Goal: Task Accomplishment & Management: Manage account settings

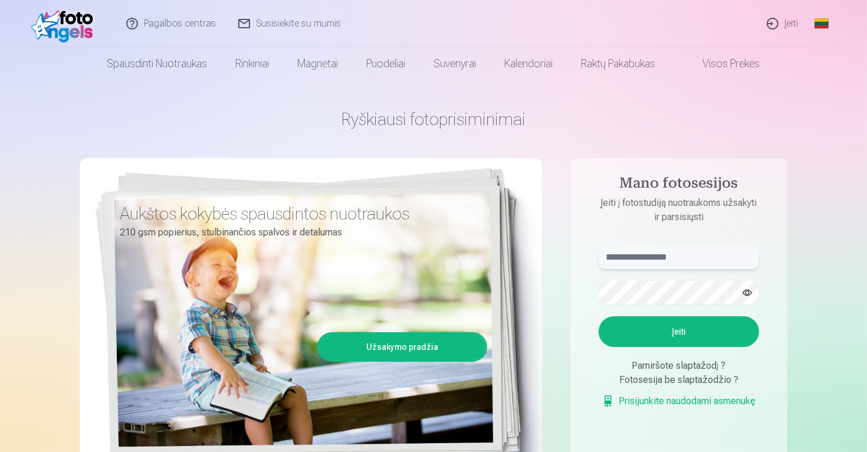
click at [674, 257] on input "text" at bounding box center [678, 257] width 160 height 24
type input "**********"
click at [679, 328] on button "Įeiti" at bounding box center [678, 331] width 160 height 31
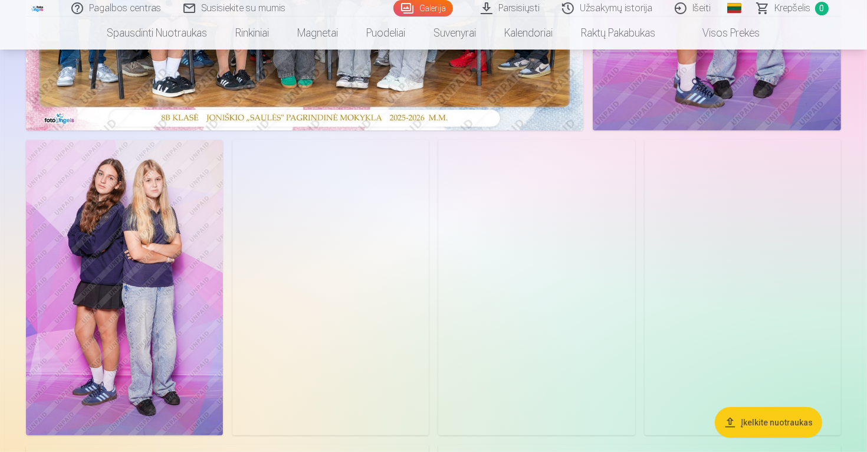
scroll to position [393, 0]
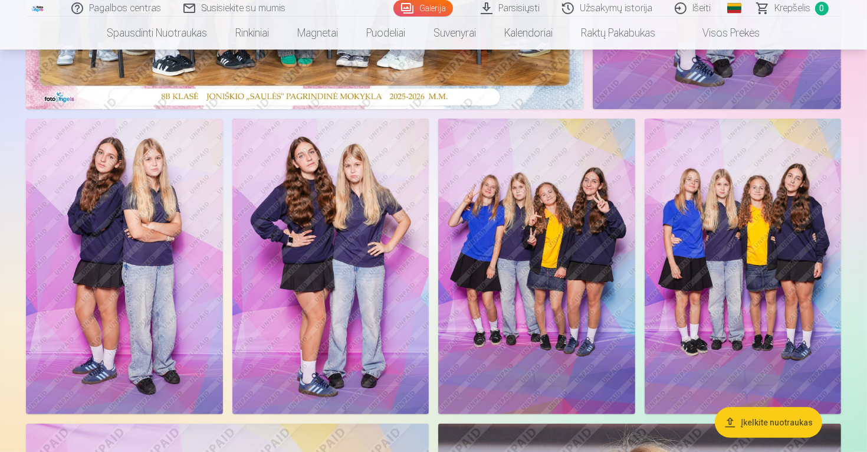
click at [518, 228] on img at bounding box center [536, 266] width 196 height 295
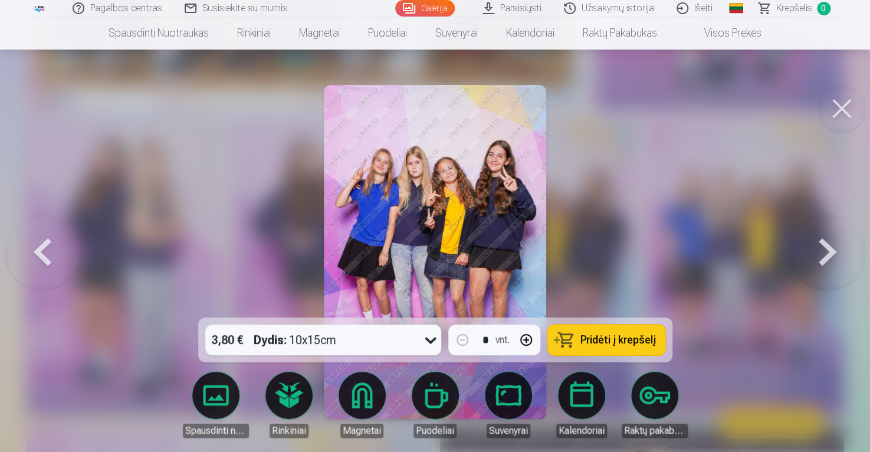
click at [837, 262] on button at bounding box center [826, 251] width 75 height 107
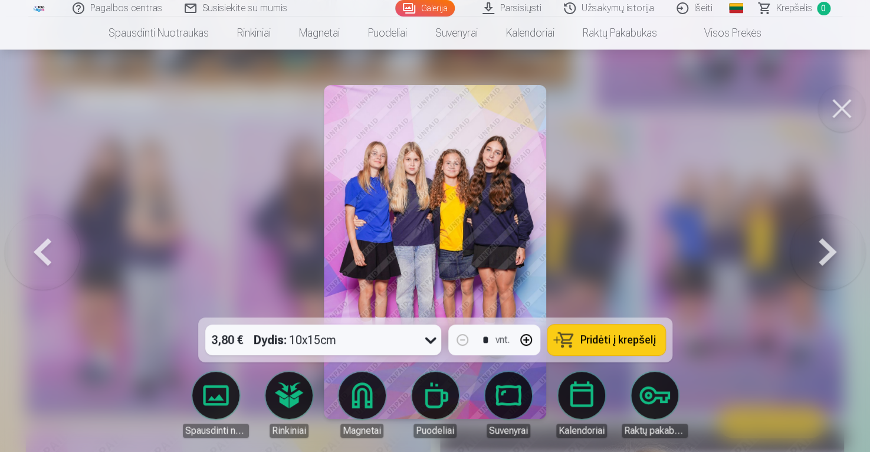
click at [817, 248] on button at bounding box center [826, 251] width 75 height 107
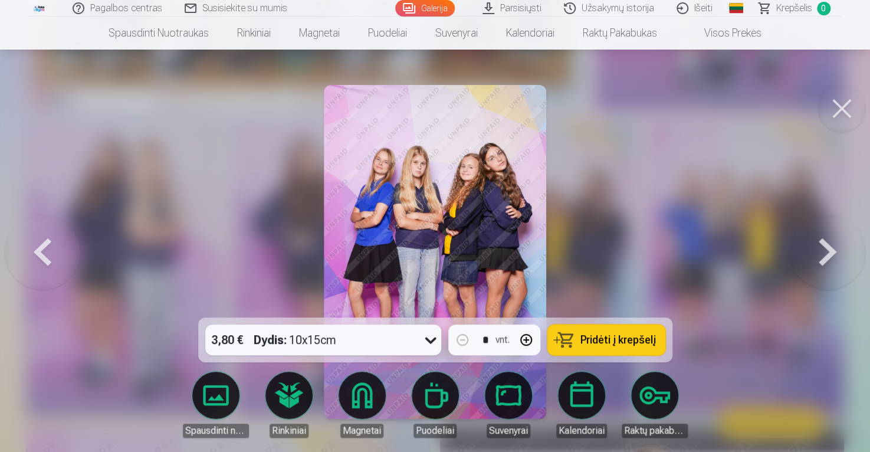
click at [817, 248] on button at bounding box center [826, 251] width 75 height 107
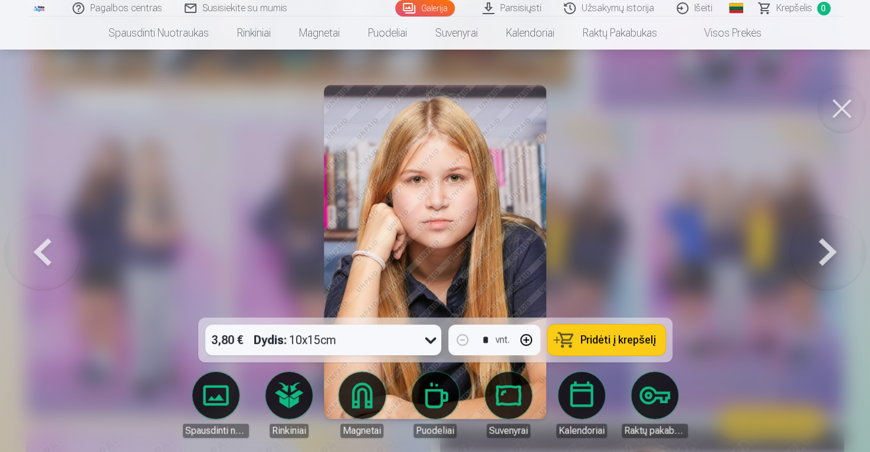
click at [831, 257] on button at bounding box center [826, 251] width 75 height 107
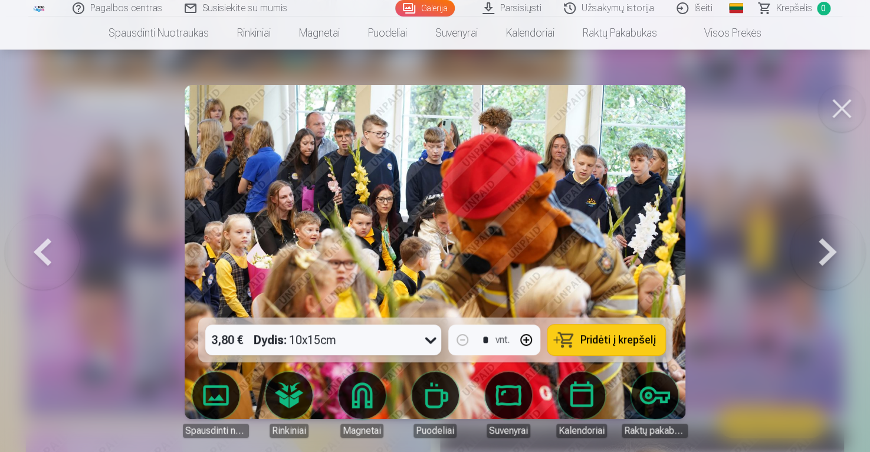
click at [821, 259] on button at bounding box center [826, 251] width 75 height 107
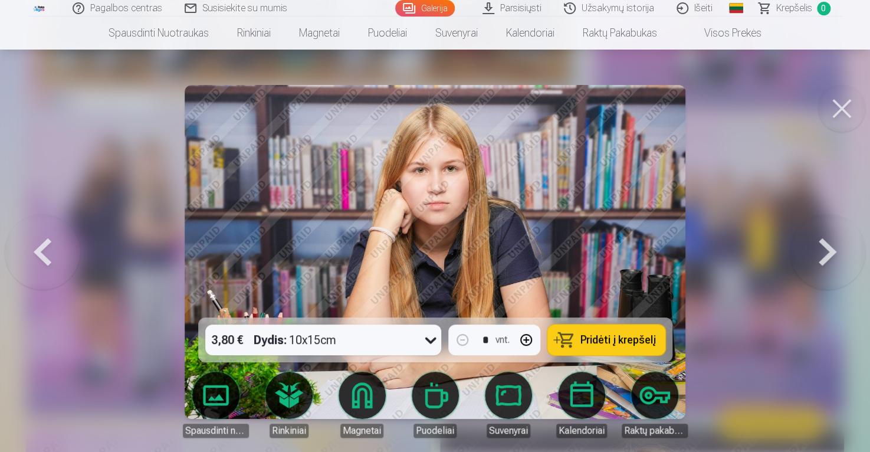
click at [818, 254] on button at bounding box center [826, 251] width 75 height 107
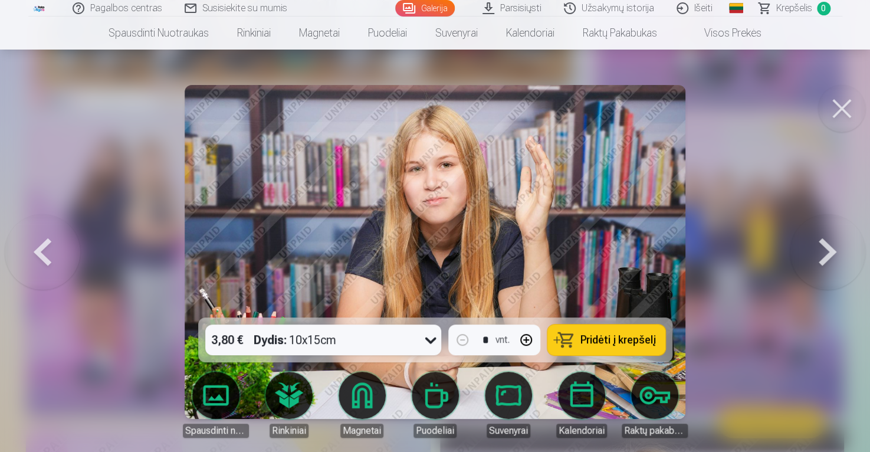
click at [818, 254] on button at bounding box center [826, 251] width 75 height 107
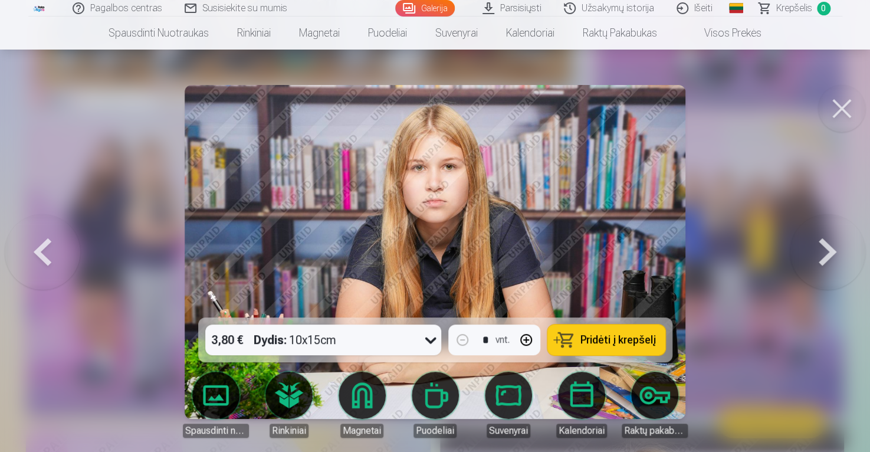
click at [818, 254] on button at bounding box center [826, 251] width 75 height 107
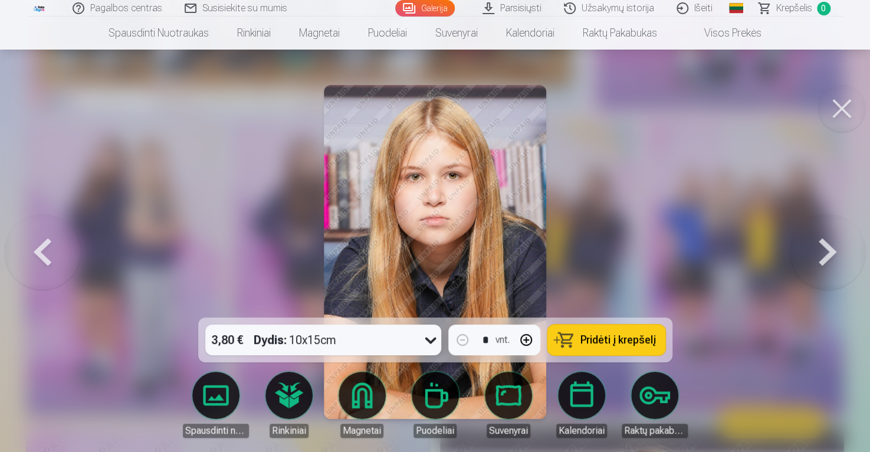
click at [818, 254] on button at bounding box center [826, 251] width 75 height 107
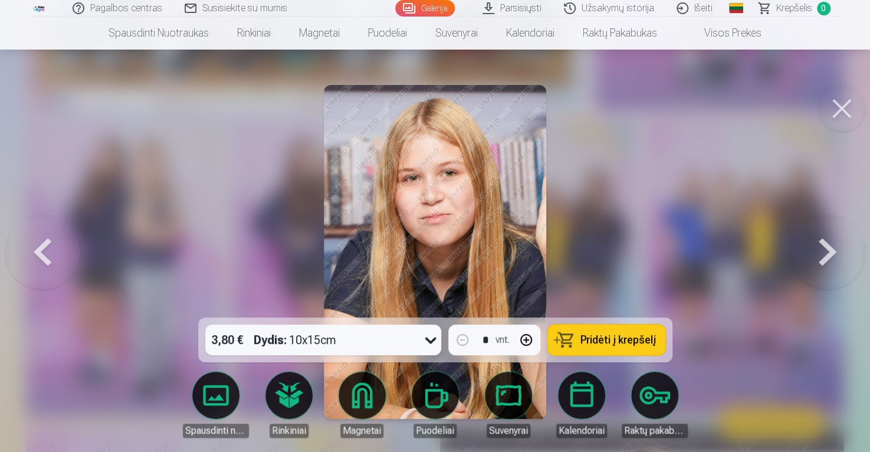
click at [818, 254] on button at bounding box center [826, 251] width 75 height 107
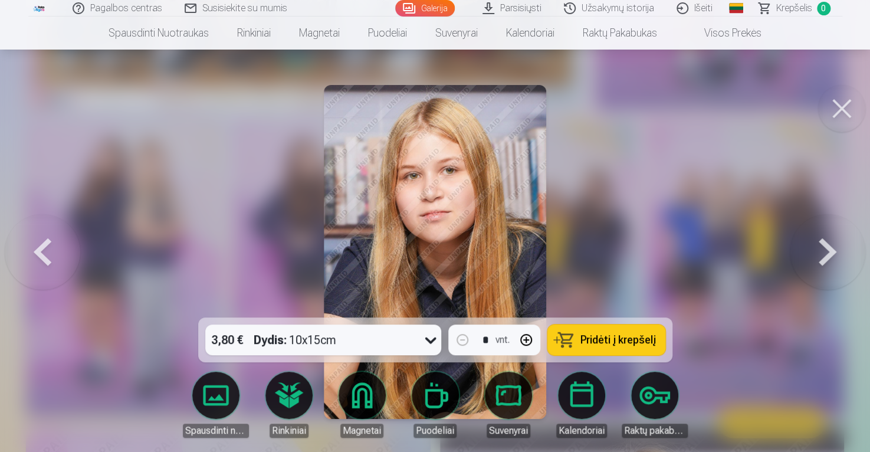
click at [818, 254] on button at bounding box center [826, 251] width 75 height 107
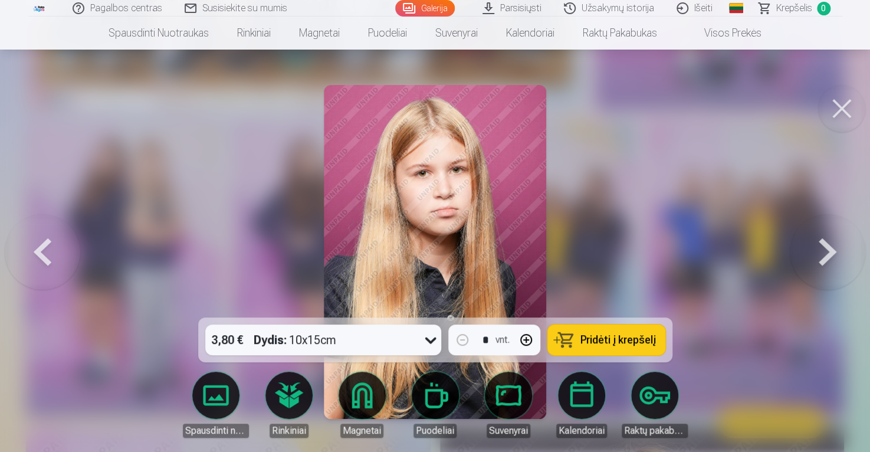
click at [817, 257] on button at bounding box center [826, 251] width 75 height 107
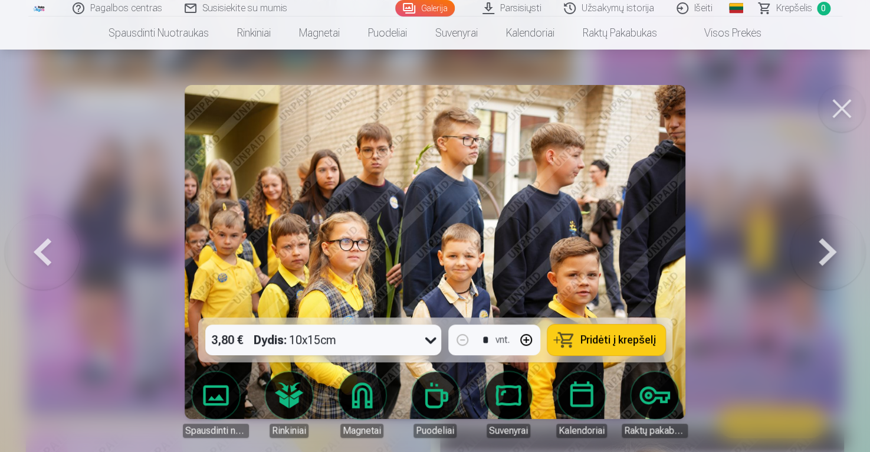
click at [809, 271] on button at bounding box center [826, 251] width 75 height 107
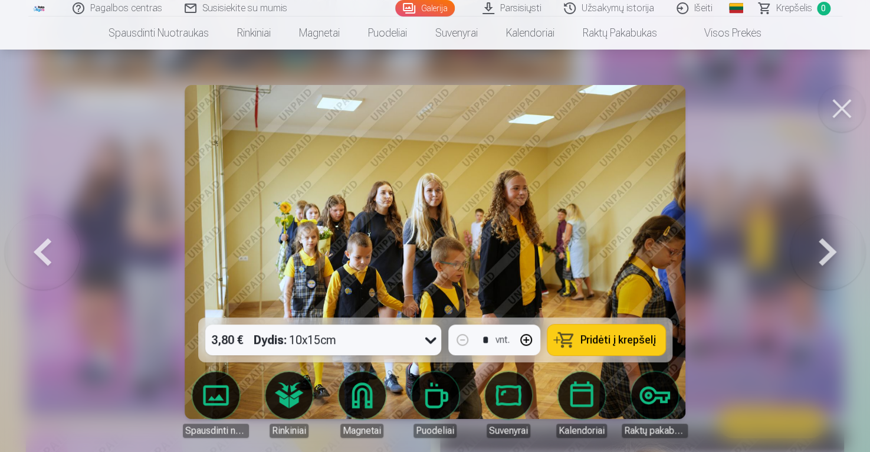
click at [825, 246] on button at bounding box center [826, 251] width 75 height 107
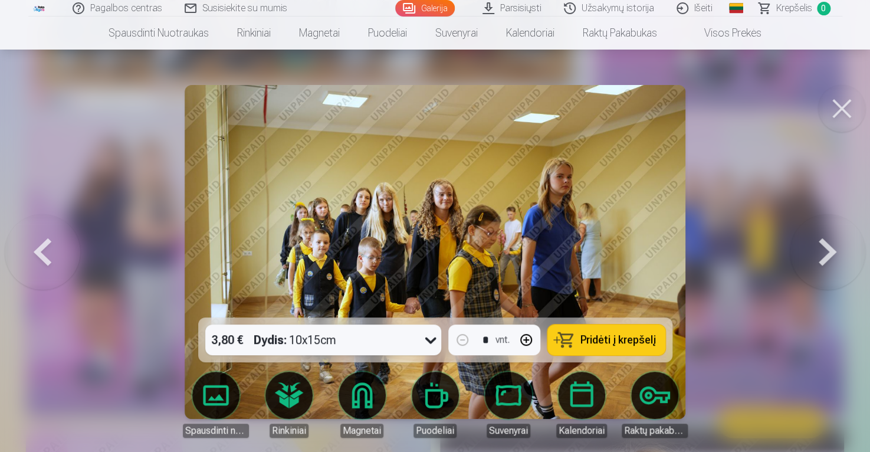
click at [825, 246] on button at bounding box center [826, 251] width 75 height 107
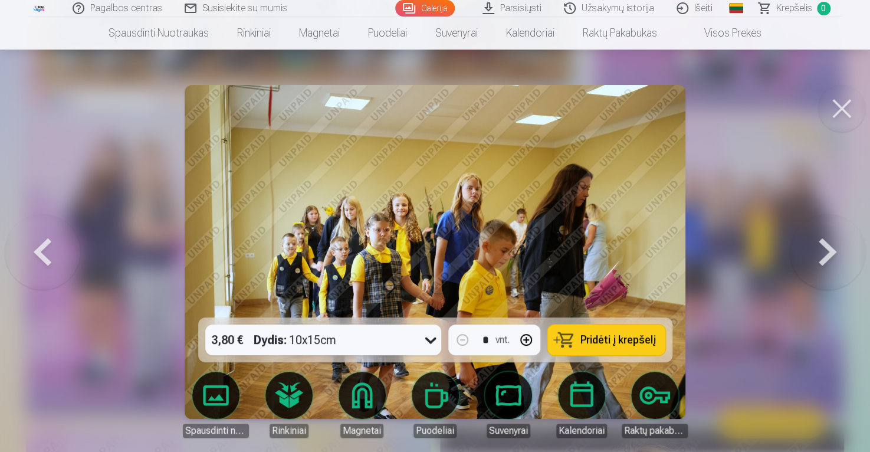
click at [830, 258] on button at bounding box center [826, 251] width 75 height 107
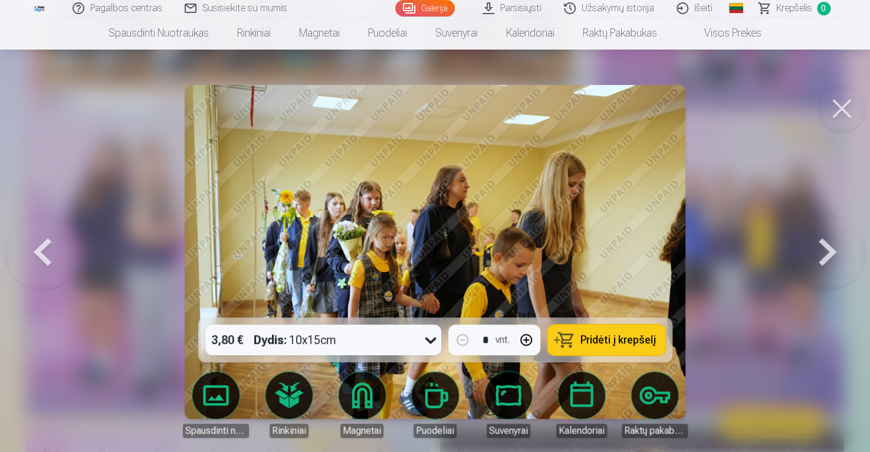
click at [829, 258] on button at bounding box center [826, 251] width 75 height 107
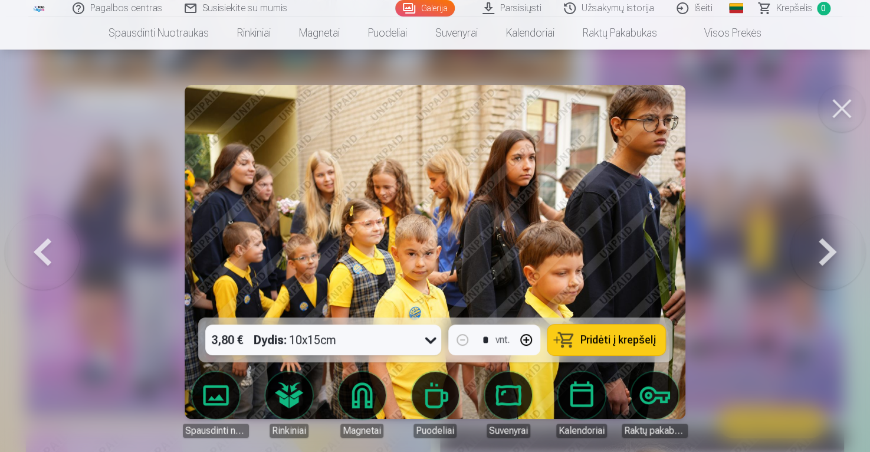
click at [790, 256] on button at bounding box center [826, 251] width 75 height 107
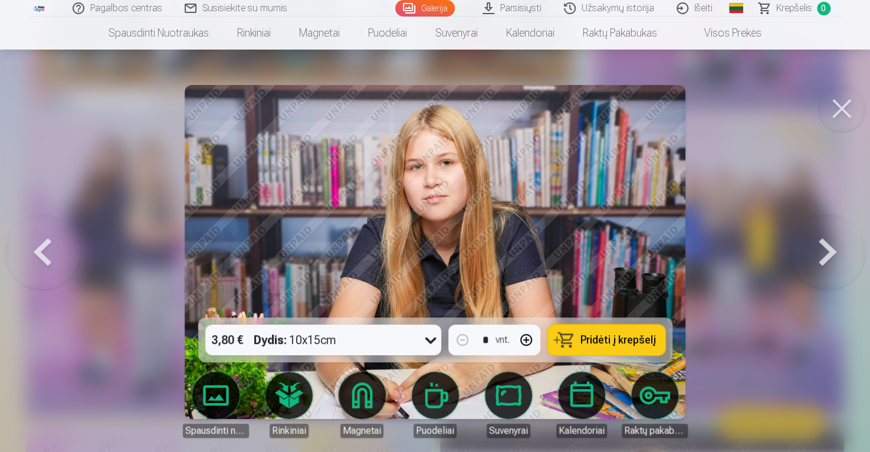
click at [816, 257] on button at bounding box center [826, 251] width 75 height 107
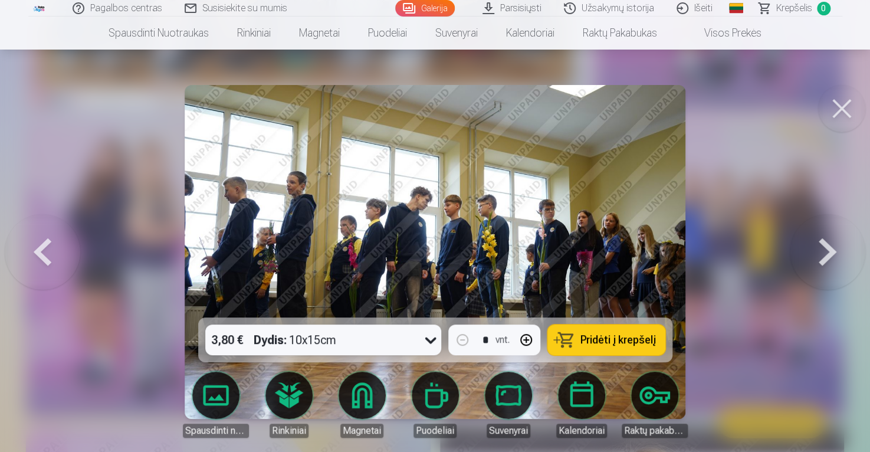
click at [821, 248] on button at bounding box center [826, 251] width 75 height 107
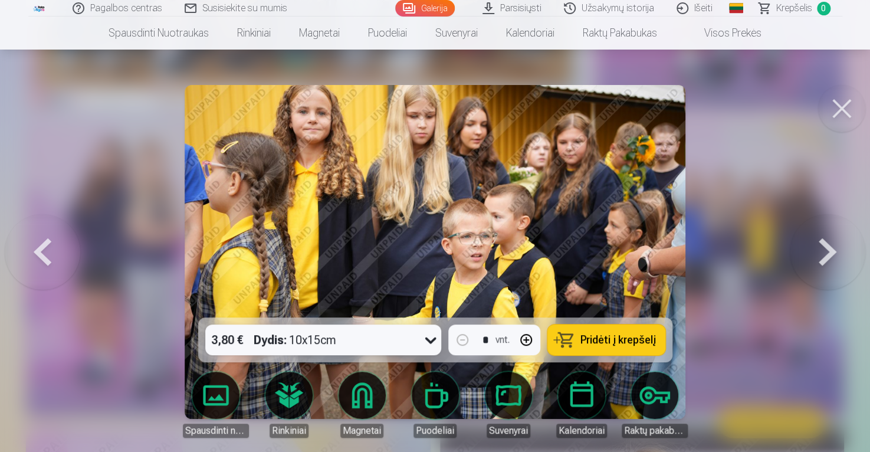
click at [821, 264] on button at bounding box center [826, 251] width 75 height 107
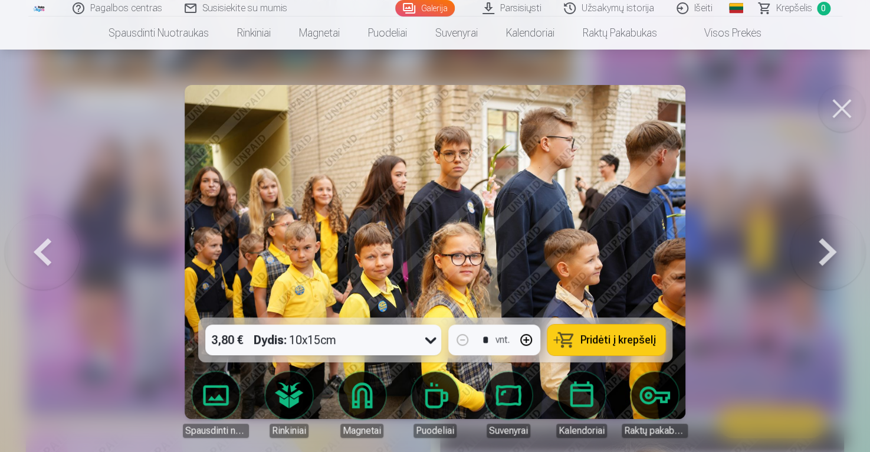
click at [821, 264] on button at bounding box center [826, 251] width 75 height 107
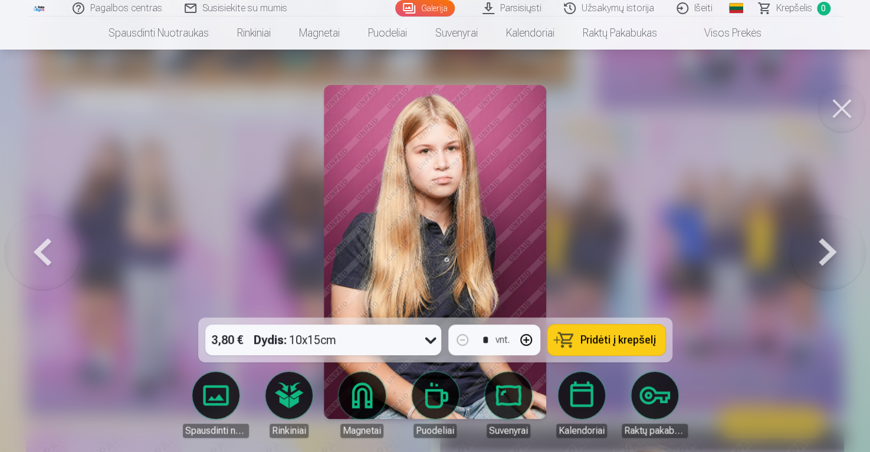
click at [814, 262] on button at bounding box center [826, 251] width 75 height 107
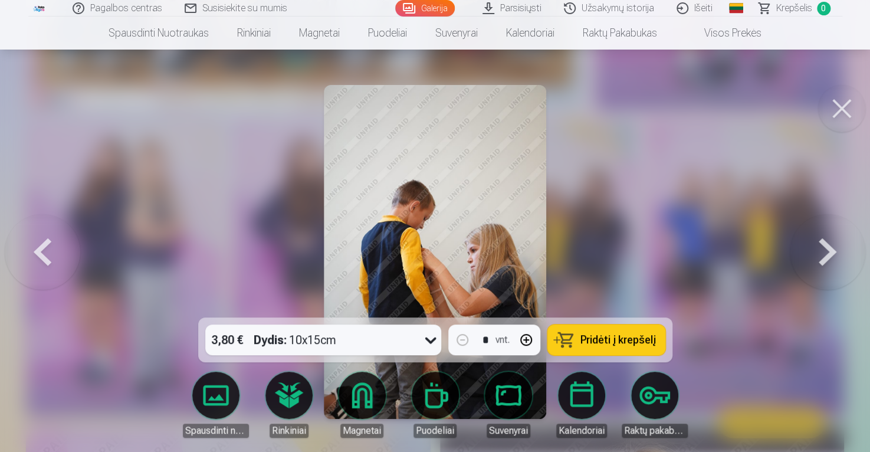
click at [815, 267] on button at bounding box center [826, 251] width 75 height 107
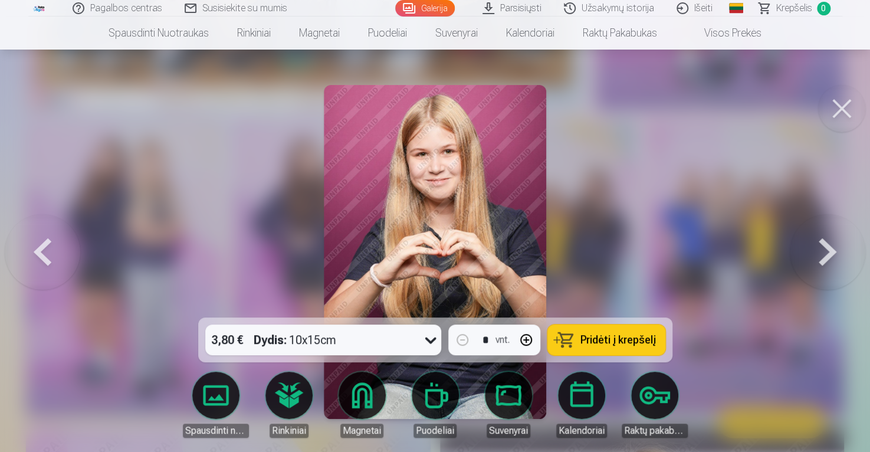
click at [821, 250] on button at bounding box center [826, 251] width 75 height 107
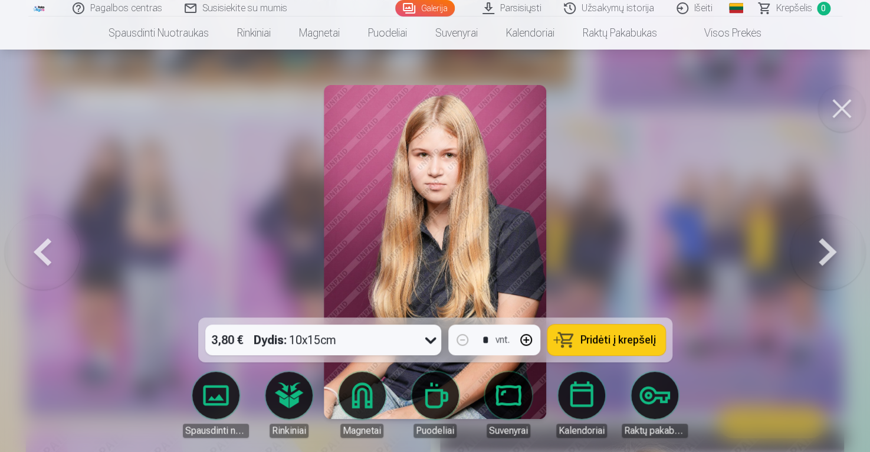
click at [821, 249] on button at bounding box center [826, 251] width 75 height 107
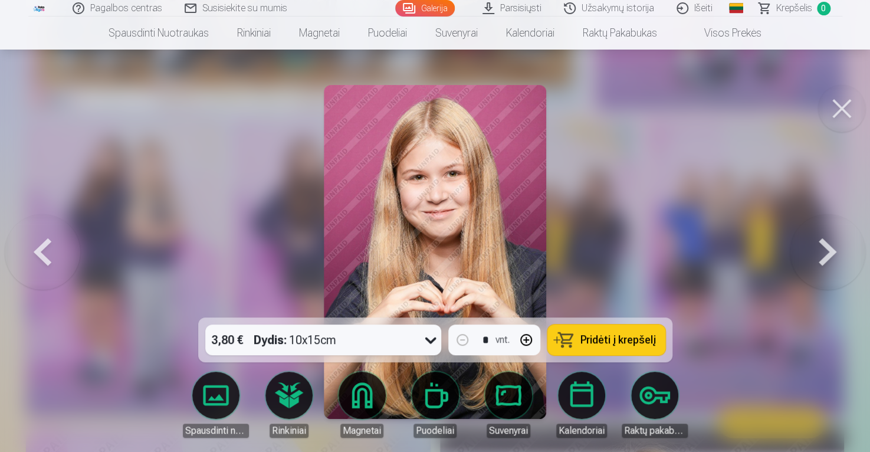
click at [821, 249] on button at bounding box center [826, 251] width 75 height 107
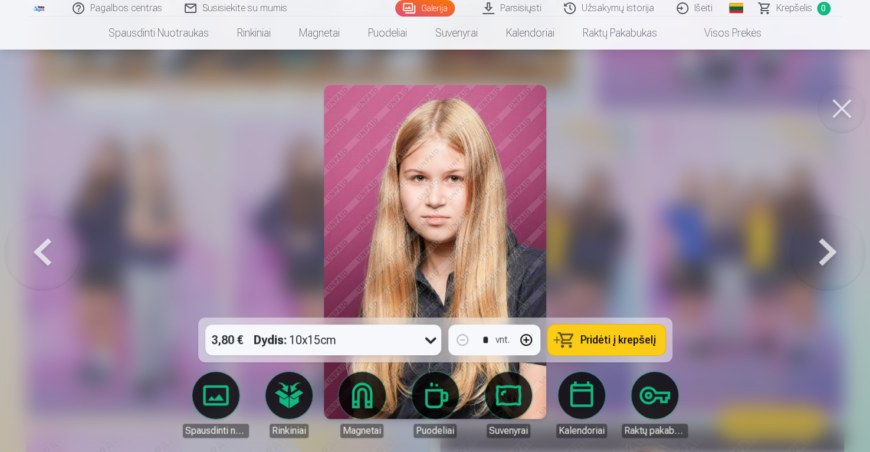
click at [821, 249] on button at bounding box center [826, 251] width 75 height 107
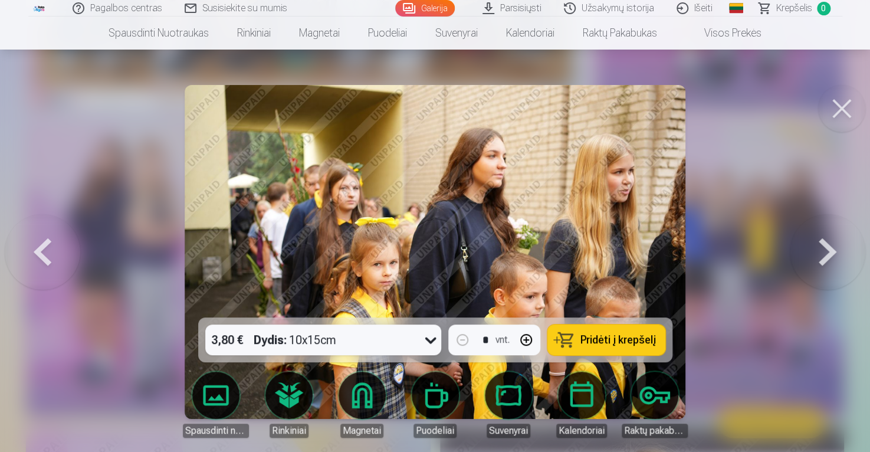
click at [831, 246] on button at bounding box center [826, 251] width 75 height 107
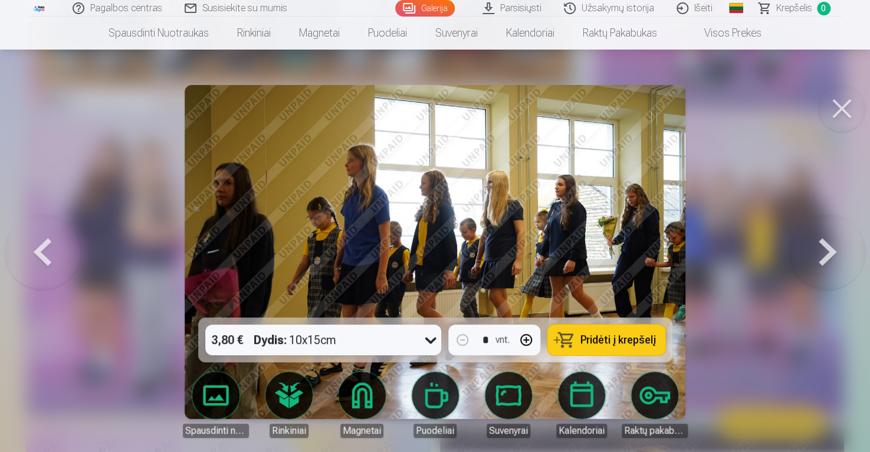
click at [831, 257] on button at bounding box center [826, 251] width 75 height 107
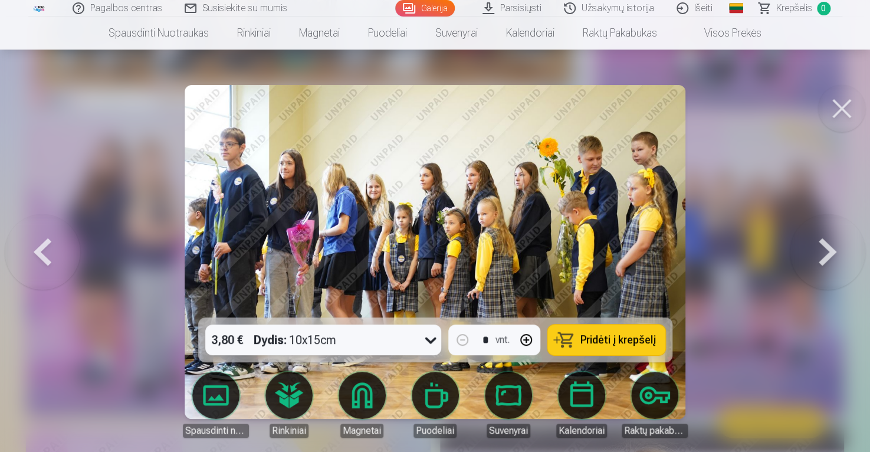
click at [831, 257] on button at bounding box center [826, 251] width 75 height 107
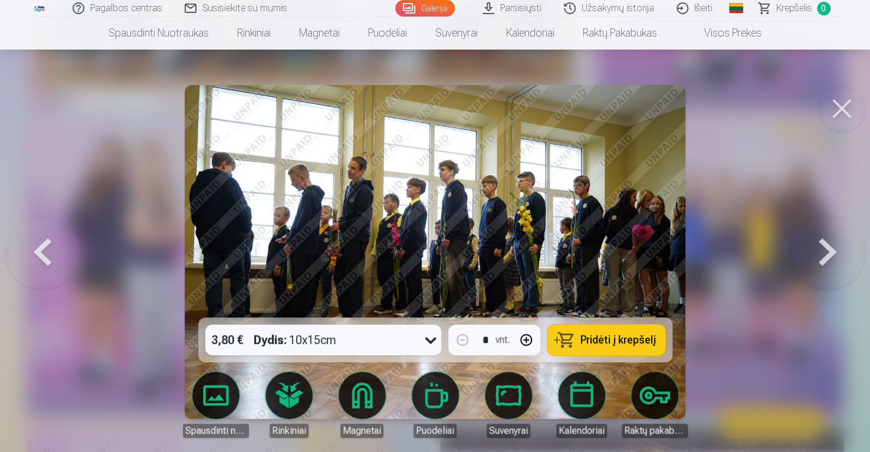
click at [831, 257] on button at bounding box center [826, 251] width 75 height 107
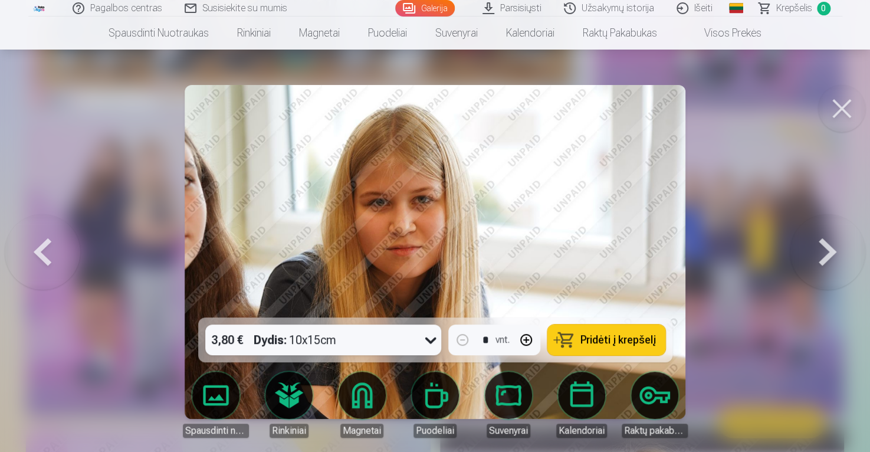
click at [835, 249] on button at bounding box center [826, 251] width 75 height 107
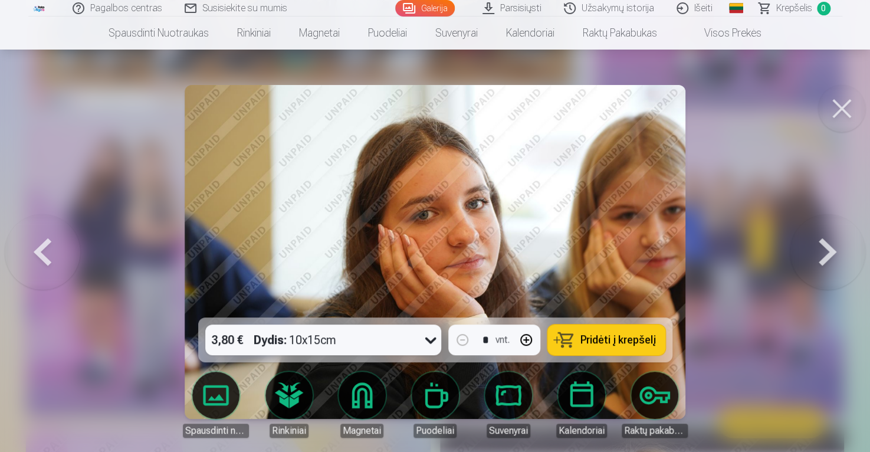
click at [832, 248] on button at bounding box center [826, 251] width 75 height 107
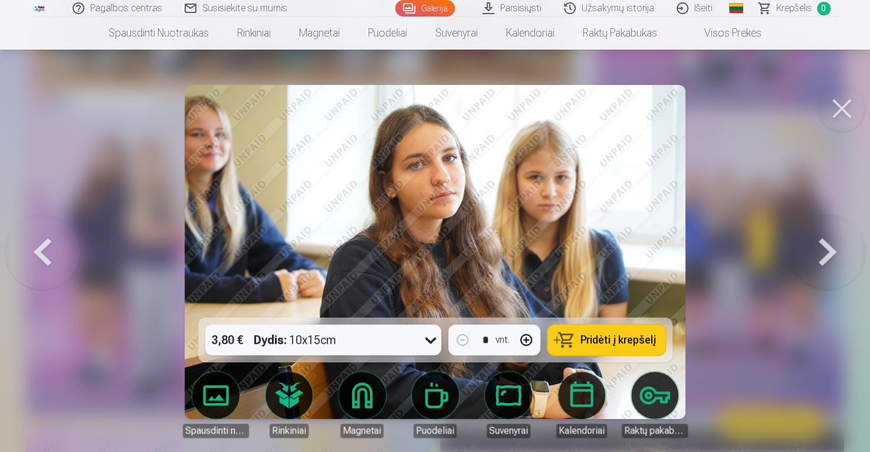
click at [817, 248] on button at bounding box center [826, 251] width 75 height 107
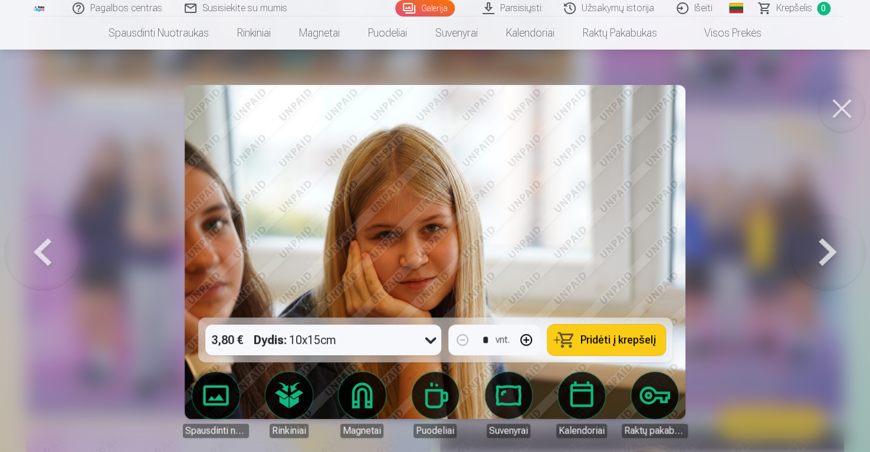
click at [817, 248] on button at bounding box center [826, 251] width 75 height 107
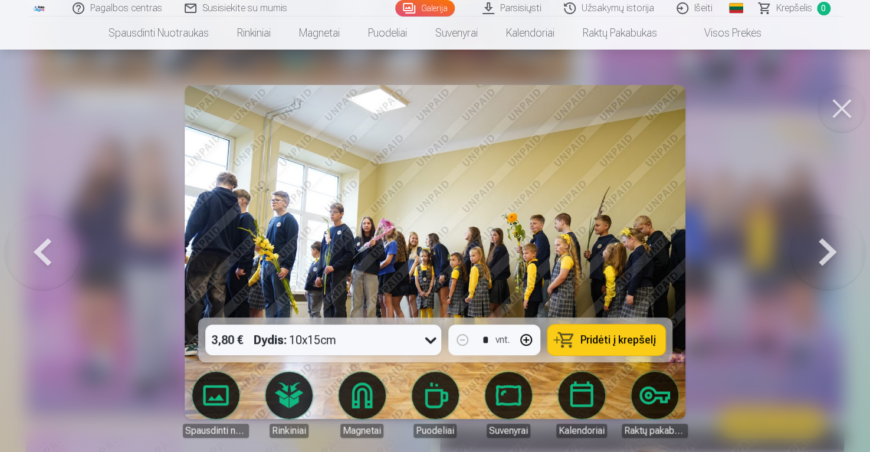
click at [822, 252] on button at bounding box center [826, 251] width 75 height 107
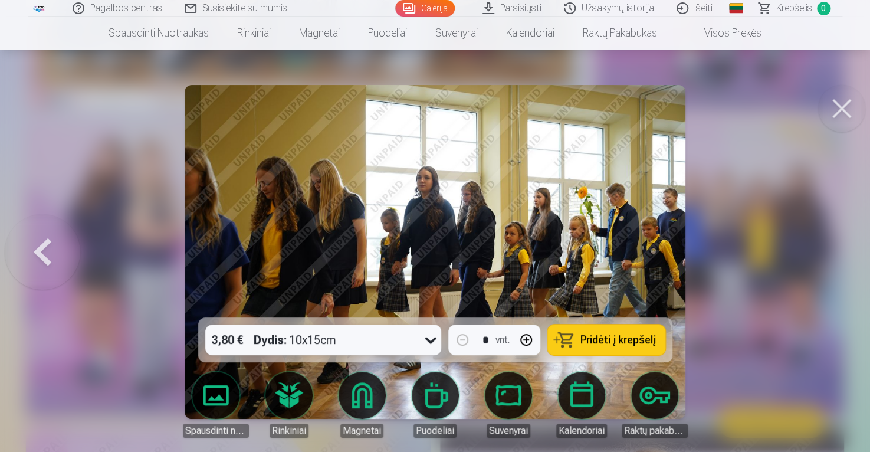
click at [822, 252] on div at bounding box center [435, 226] width 870 height 452
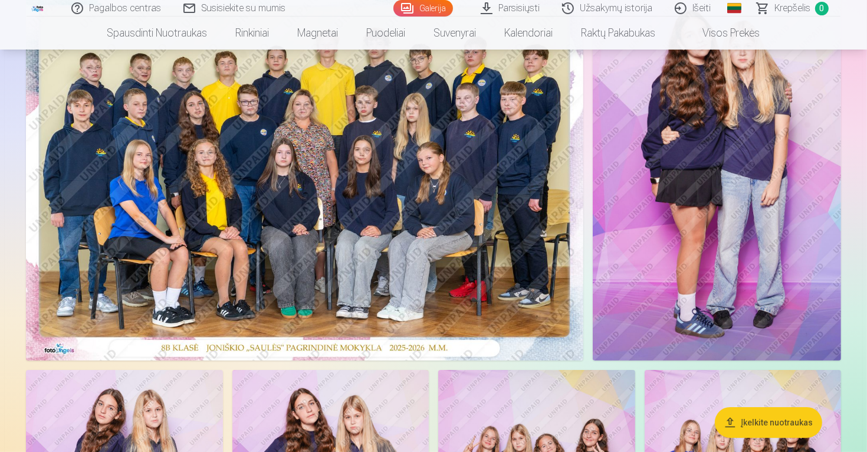
scroll to position [98, 0]
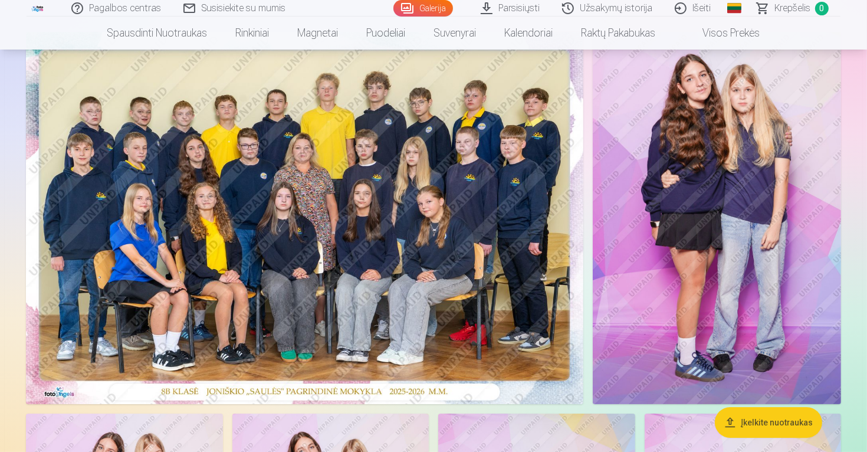
click at [422, 159] on img at bounding box center [304, 218] width 557 height 372
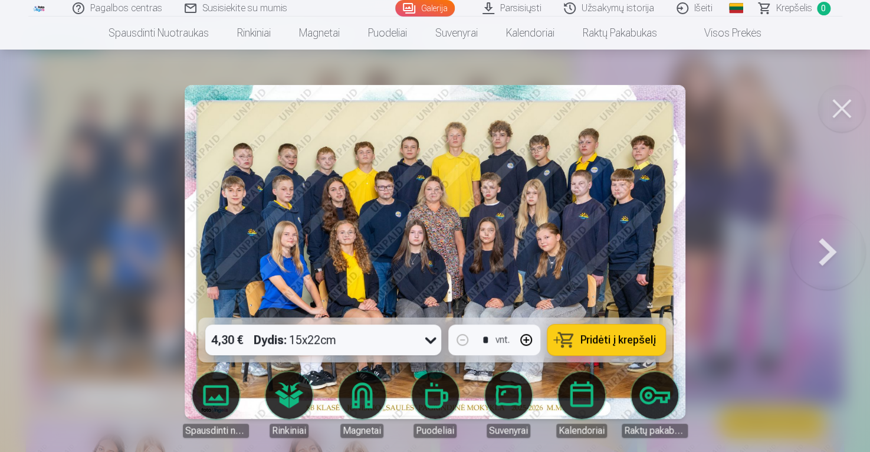
click at [527, 240] on img at bounding box center [435, 252] width 500 height 334
click at [532, 203] on img at bounding box center [435, 252] width 500 height 334
click at [821, 241] on button at bounding box center [826, 251] width 75 height 107
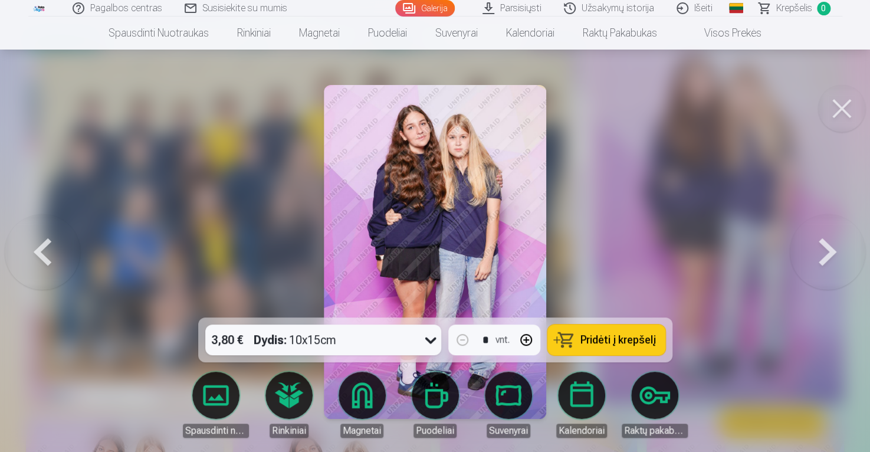
click at [55, 256] on button at bounding box center [42, 251] width 75 height 107
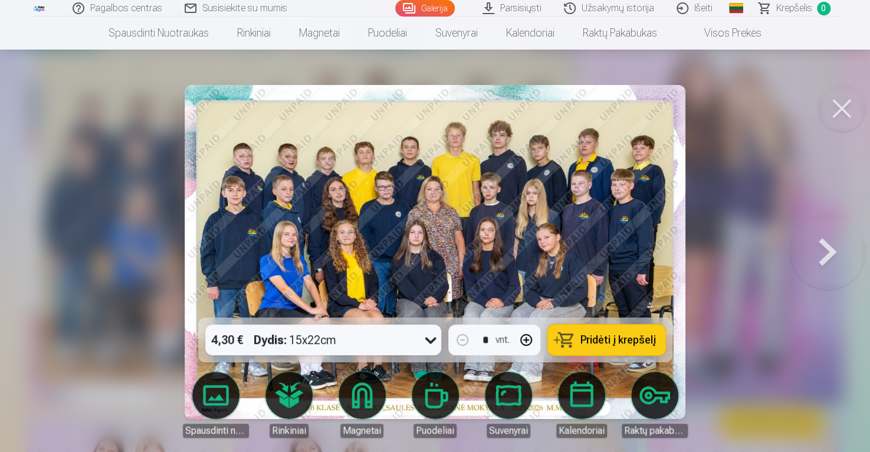
click at [831, 254] on button at bounding box center [826, 251] width 75 height 107
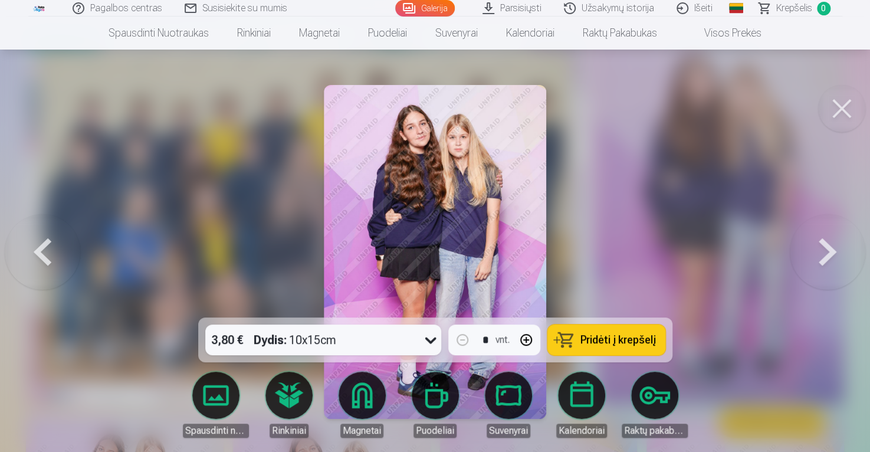
click at [820, 248] on button at bounding box center [826, 251] width 75 height 107
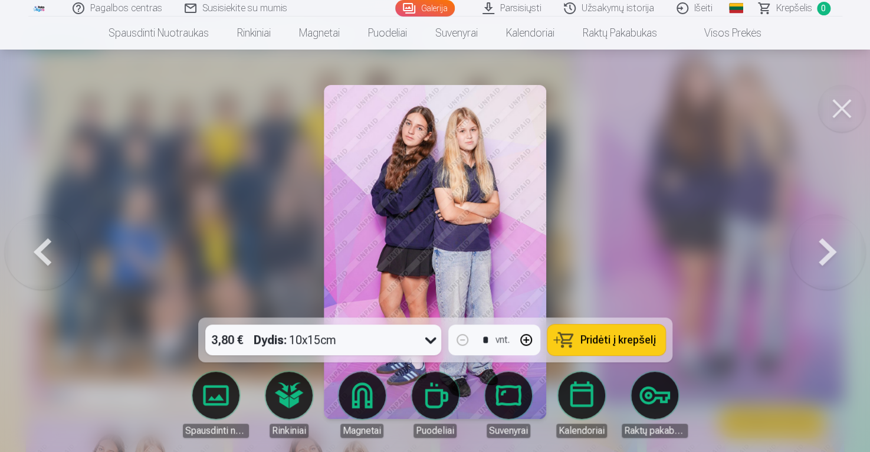
click at [820, 246] on button at bounding box center [826, 251] width 75 height 107
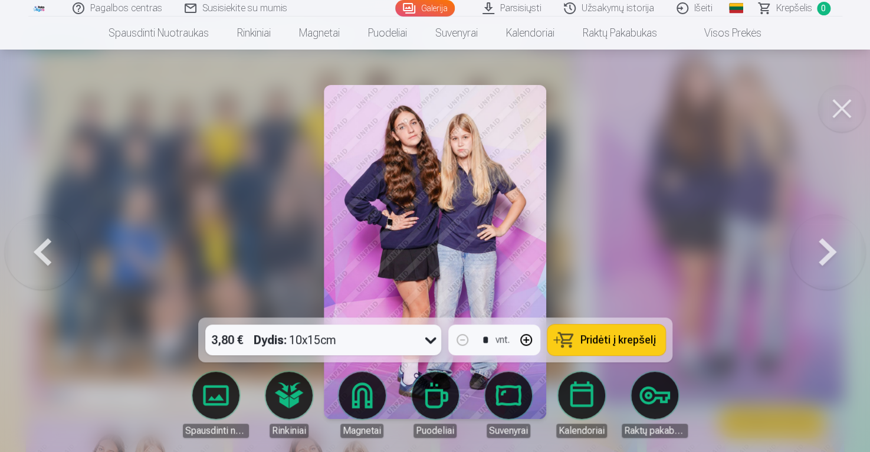
click at [820, 245] on button at bounding box center [826, 251] width 75 height 107
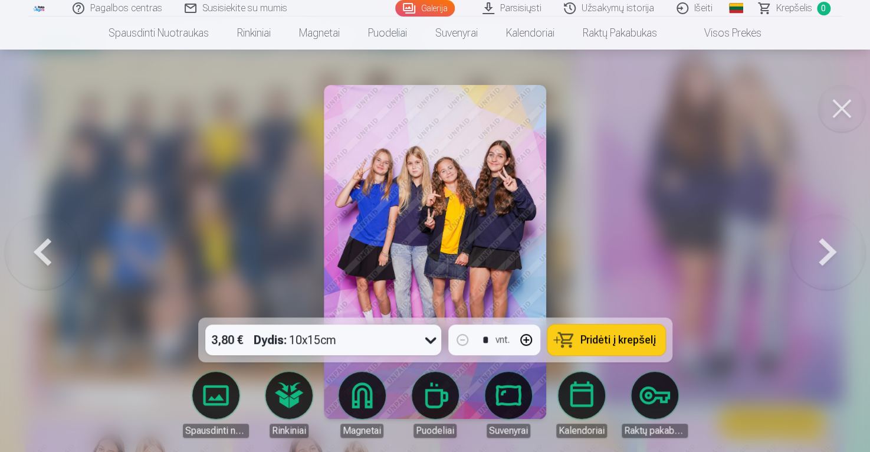
click at [819, 240] on button at bounding box center [826, 251] width 75 height 107
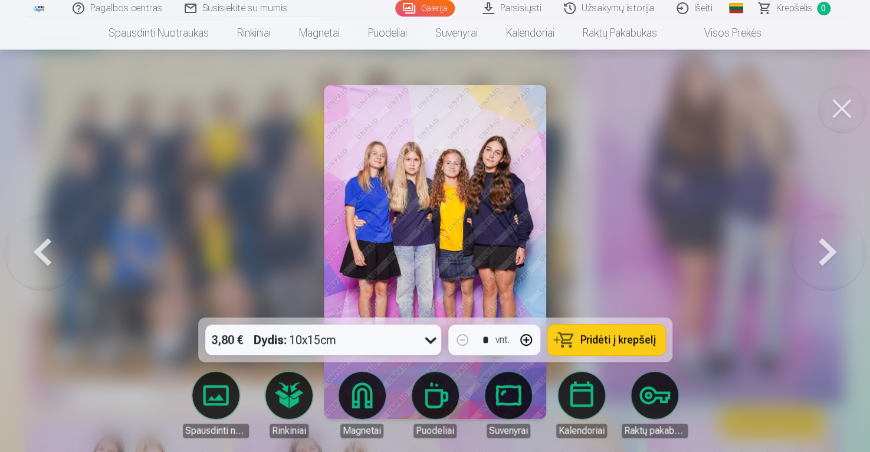
click at [819, 238] on button at bounding box center [826, 251] width 75 height 107
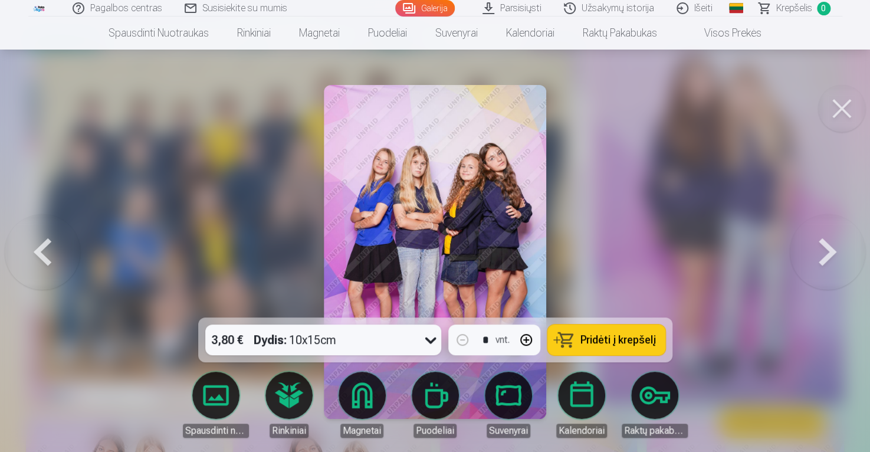
click at [826, 253] on button at bounding box center [826, 251] width 75 height 107
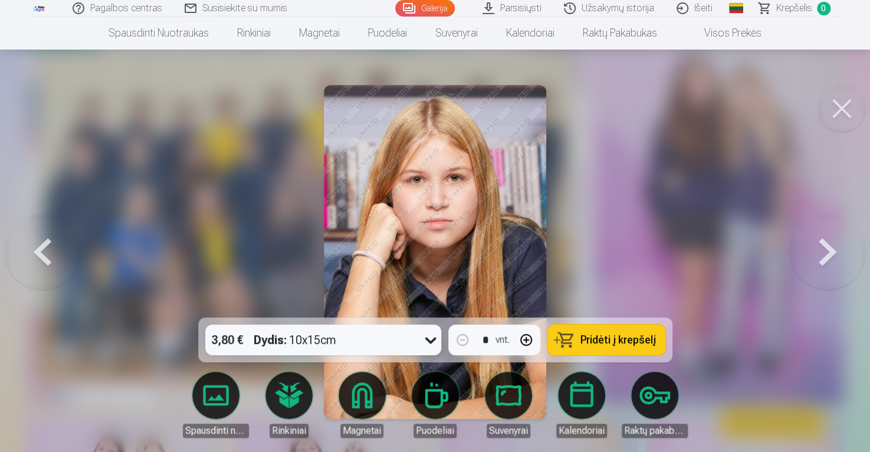
click at [825, 251] on button at bounding box center [826, 251] width 75 height 107
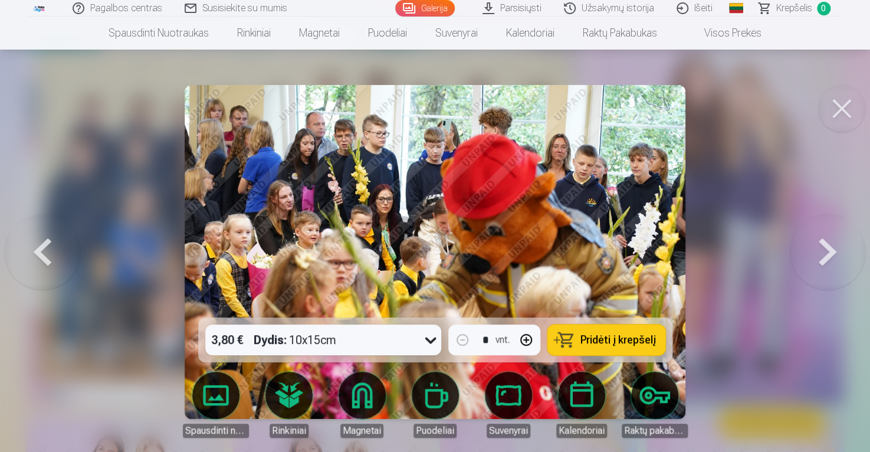
click at [825, 251] on button at bounding box center [826, 251] width 75 height 107
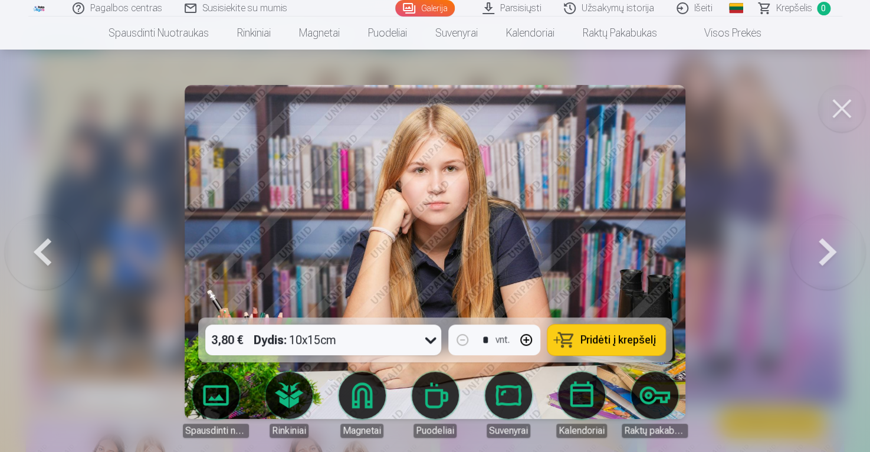
click at [825, 257] on button at bounding box center [826, 251] width 75 height 107
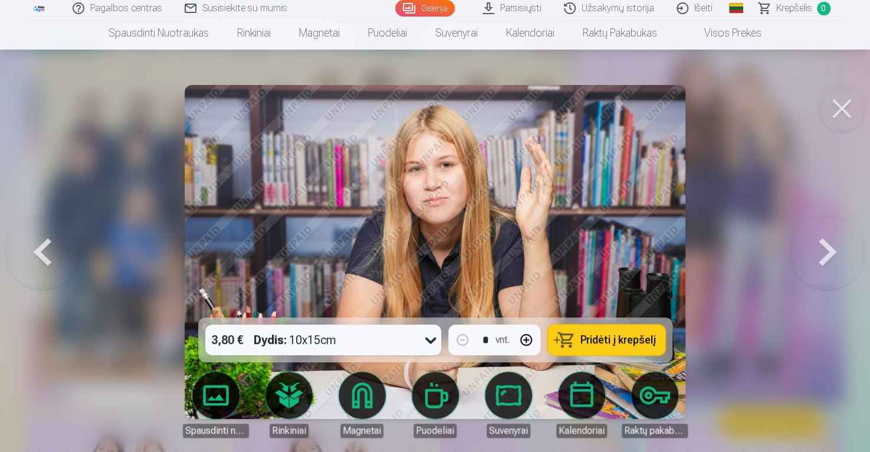
click at [824, 255] on button at bounding box center [826, 251] width 75 height 107
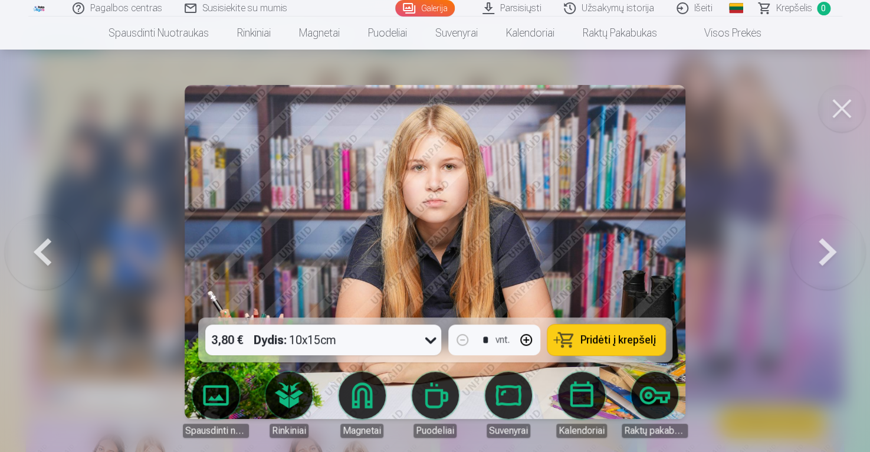
click at [821, 253] on button at bounding box center [826, 251] width 75 height 107
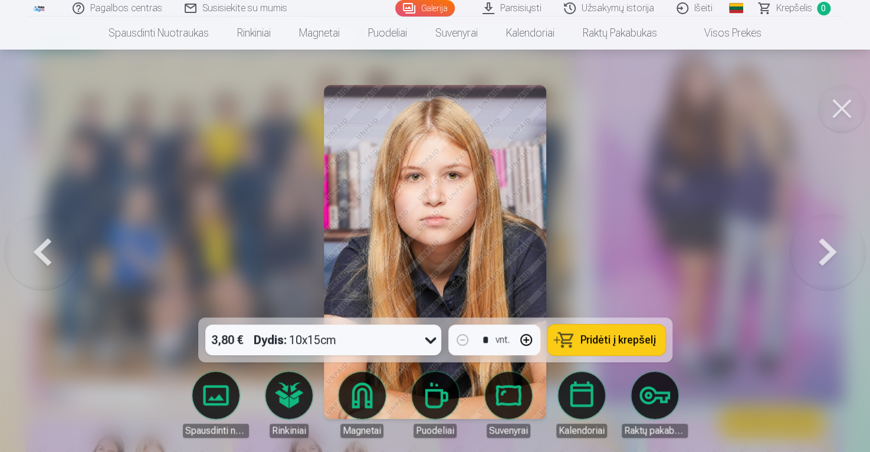
click at [818, 251] on button at bounding box center [826, 251] width 75 height 107
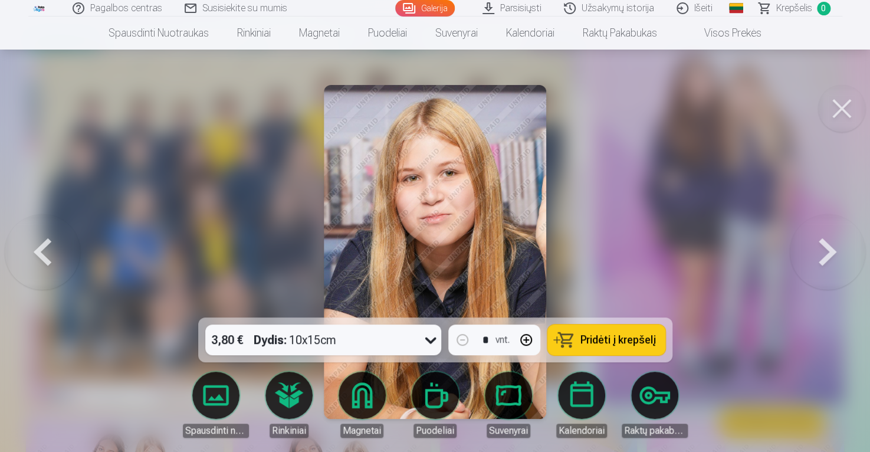
click at [815, 251] on button at bounding box center [826, 251] width 75 height 107
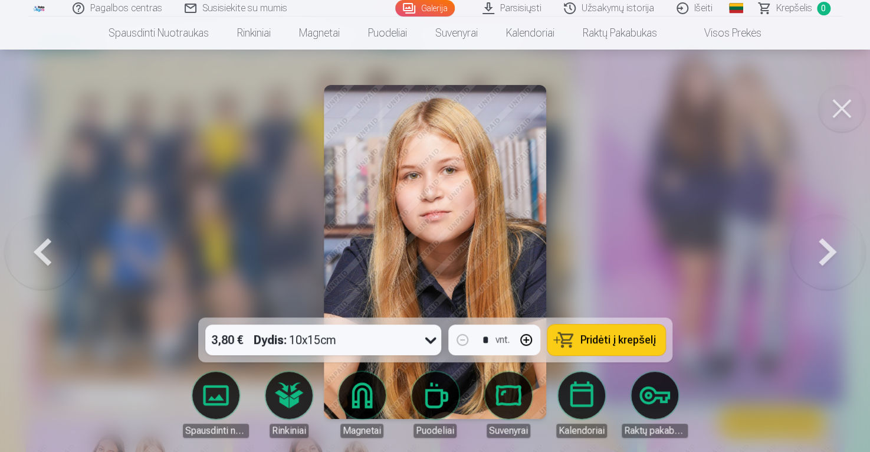
click at [812, 249] on button at bounding box center [826, 251] width 75 height 107
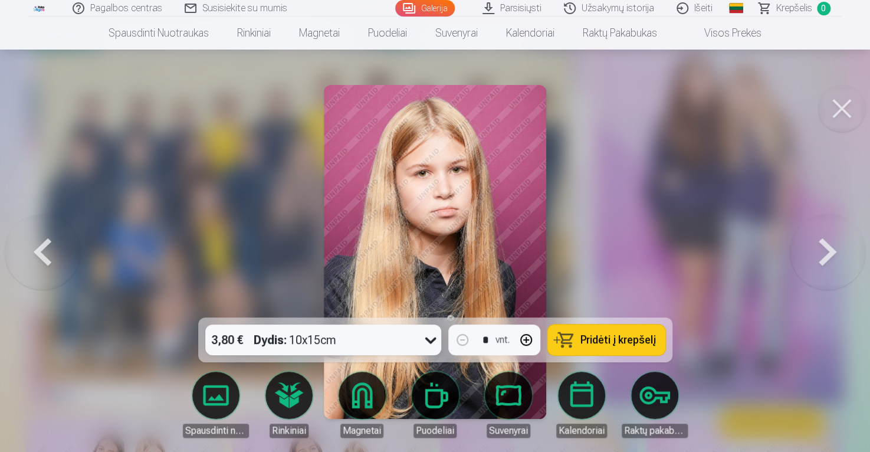
click at [812, 248] on button at bounding box center [826, 251] width 75 height 107
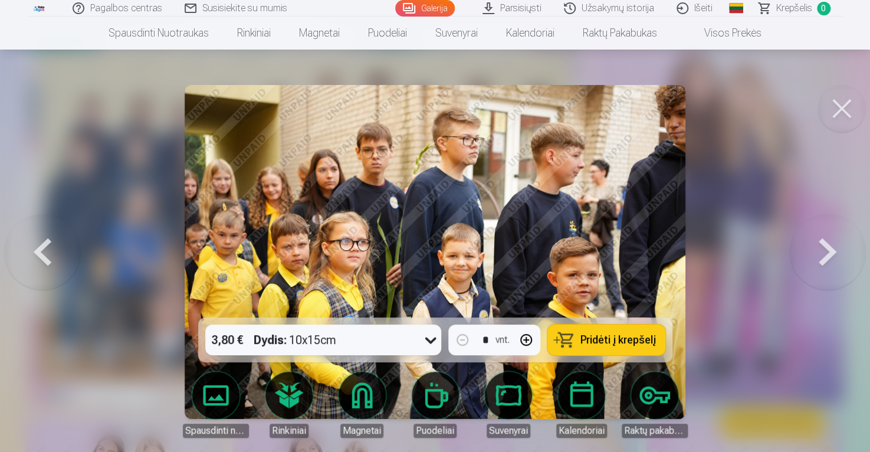
click at [812, 248] on button at bounding box center [826, 251] width 75 height 107
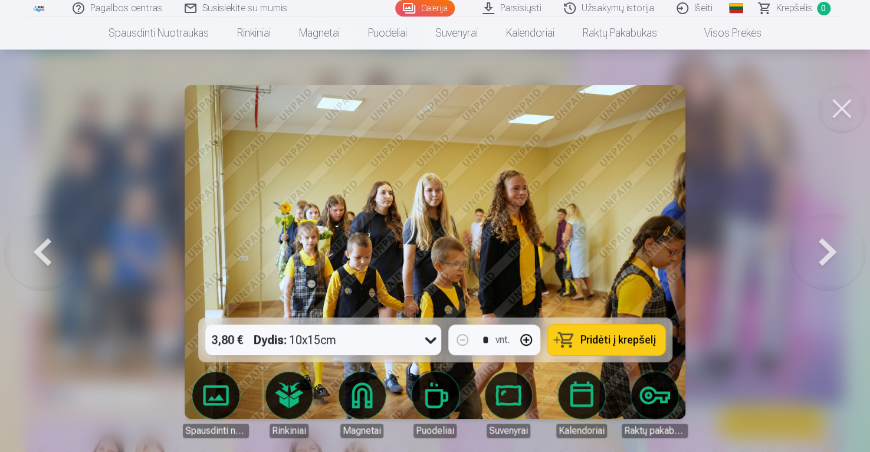
click at [811, 248] on button at bounding box center [826, 251] width 75 height 107
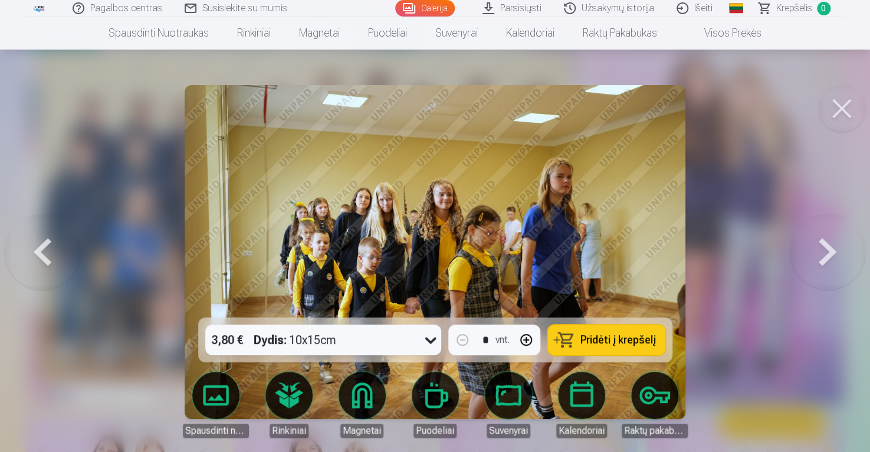
click at [808, 248] on button at bounding box center [826, 251] width 75 height 107
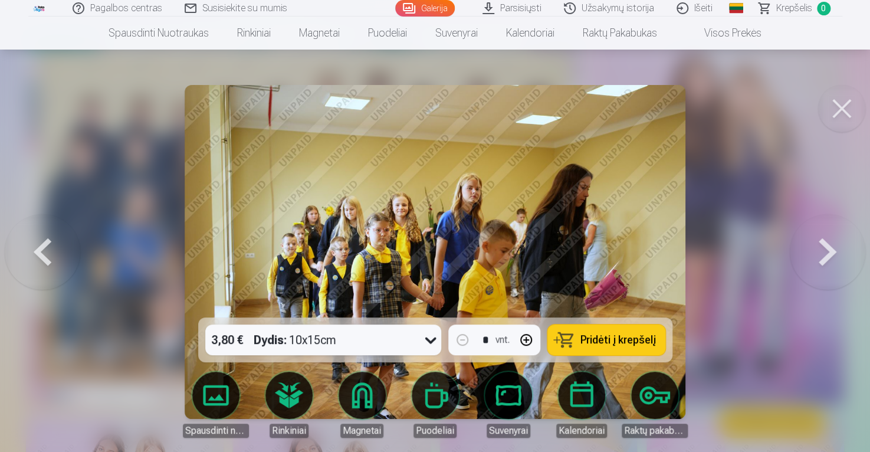
click at [807, 247] on button at bounding box center [826, 251] width 75 height 107
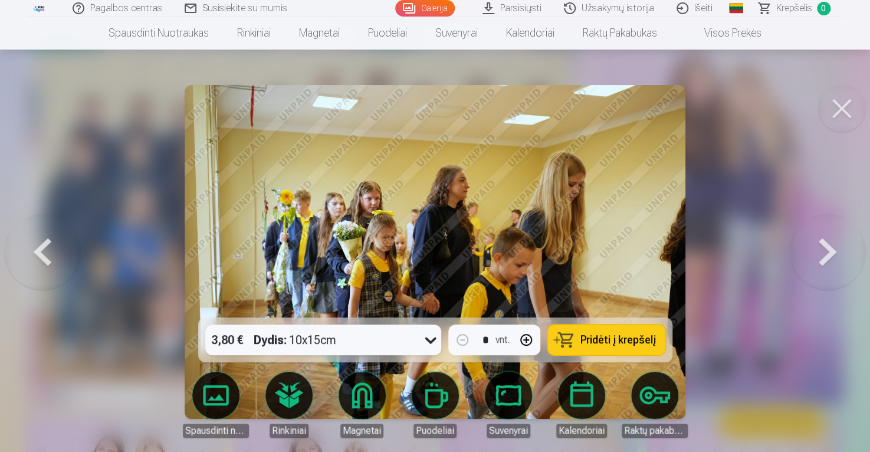
click at [807, 247] on button at bounding box center [826, 251] width 75 height 107
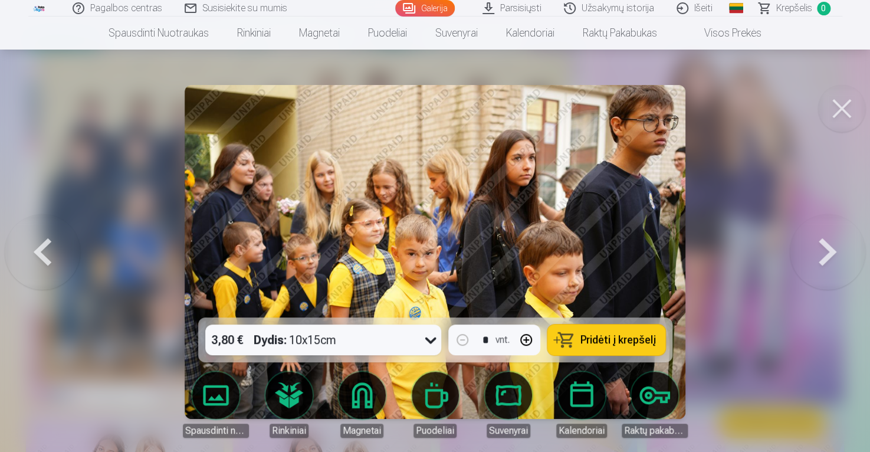
click at [48, 254] on button at bounding box center [42, 251] width 75 height 107
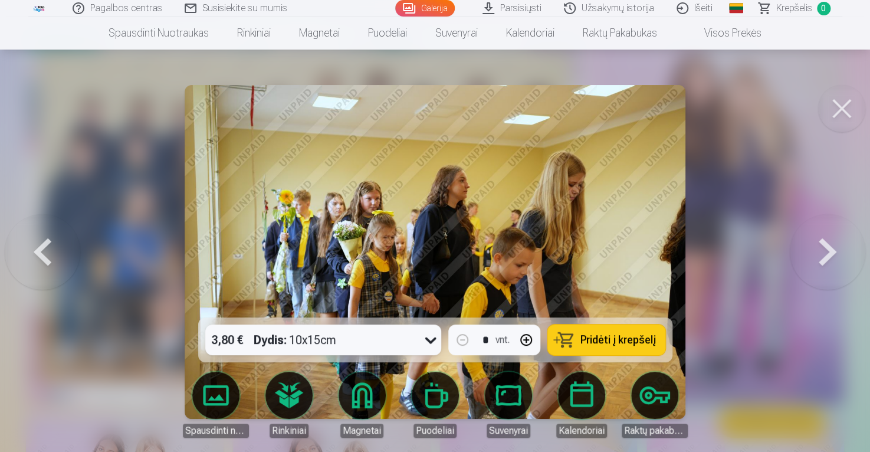
click at [821, 252] on button at bounding box center [826, 251] width 75 height 107
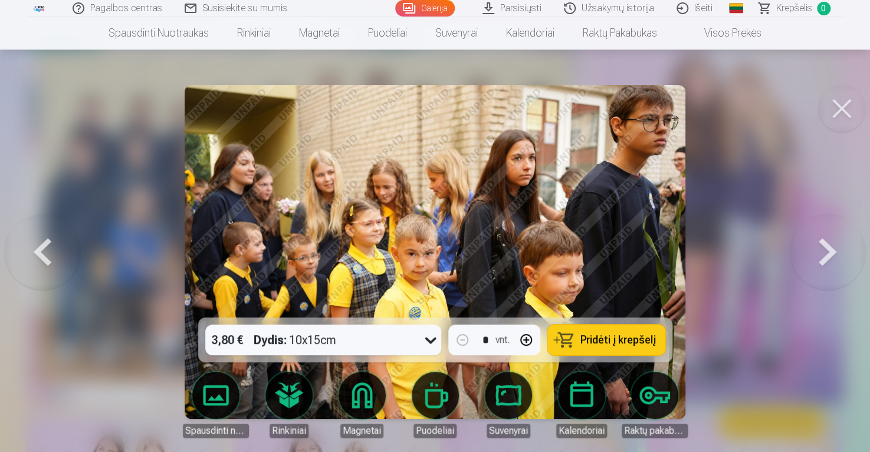
click at [821, 251] on button at bounding box center [826, 251] width 75 height 107
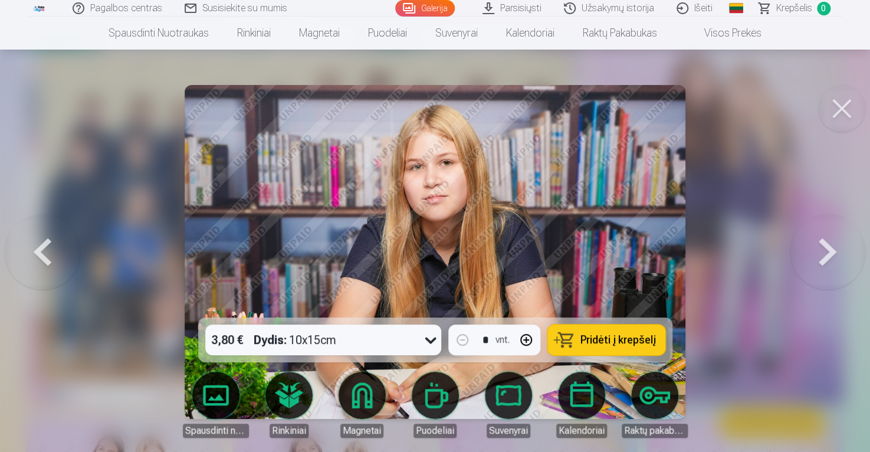
click at [821, 251] on button at bounding box center [826, 251] width 75 height 107
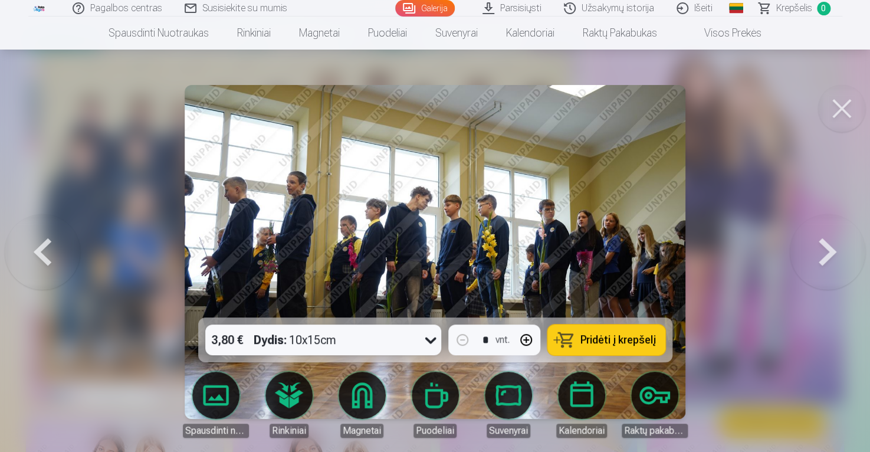
click at [821, 251] on button at bounding box center [826, 251] width 75 height 107
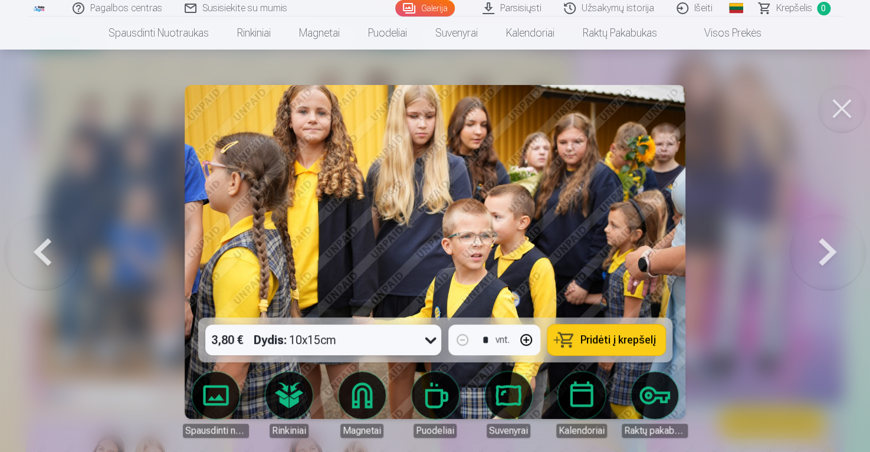
click at [850, 271] on button at bounding box center [826, 251] width 75 height 107
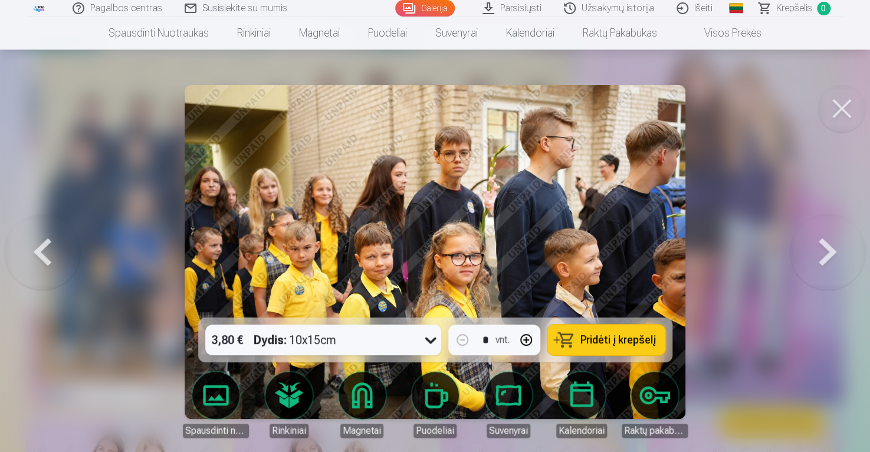
click at [44, 248] on button at bounding box center [42, 251] width 75 height 107
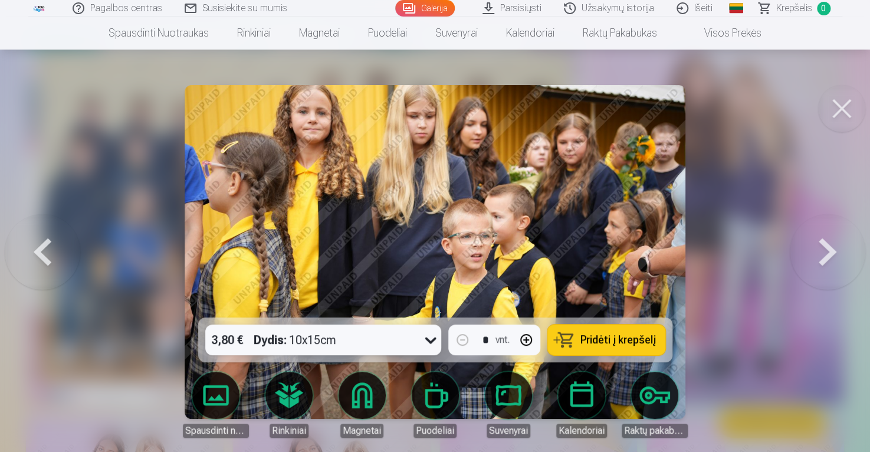
click at [829, 266] on button at bounding box center [826, 251] width 75 height 107
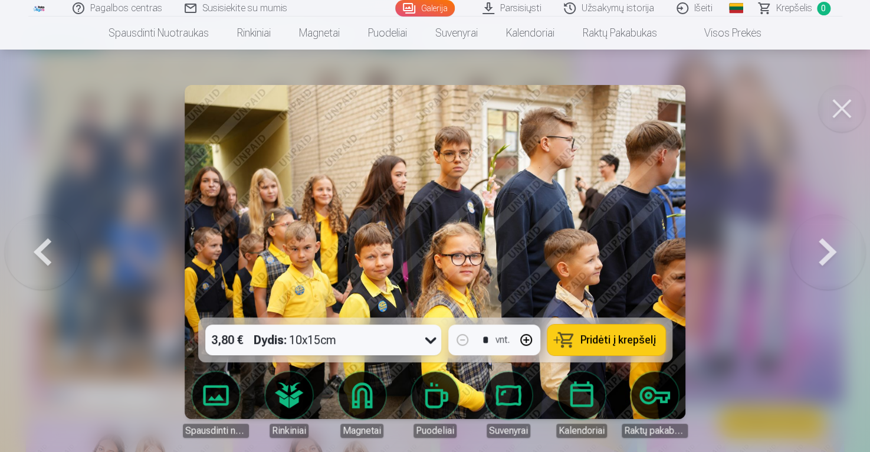
click at [57, 243] on button at bounding box center [42, 251] width 75 height 107
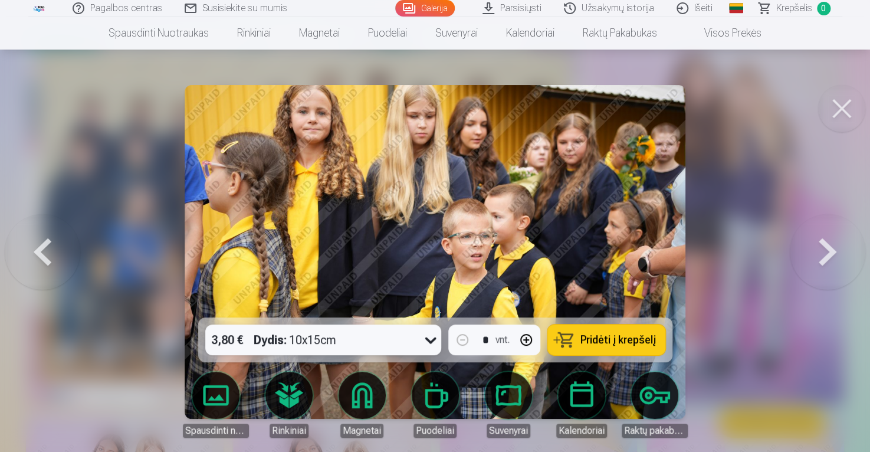
click at [817, 257] on button at bounding box center [826, 251] width 75 height 107
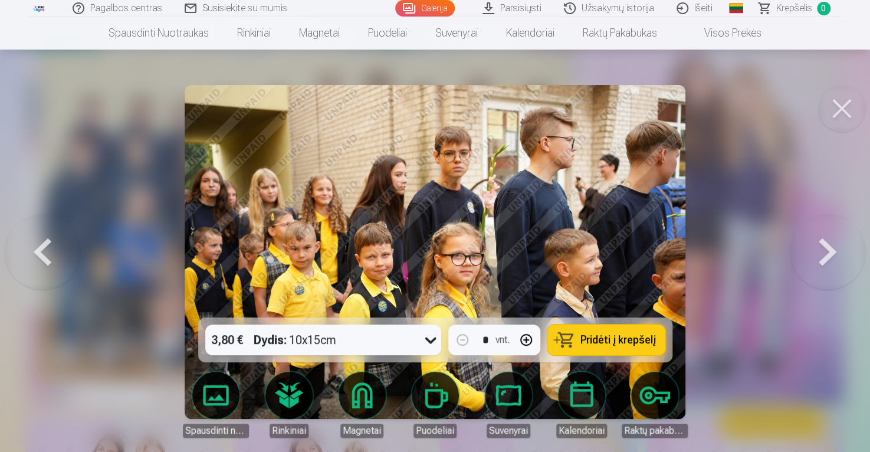
click at [815, 256] on button at bounding box center [826, 251] width 75 height 107
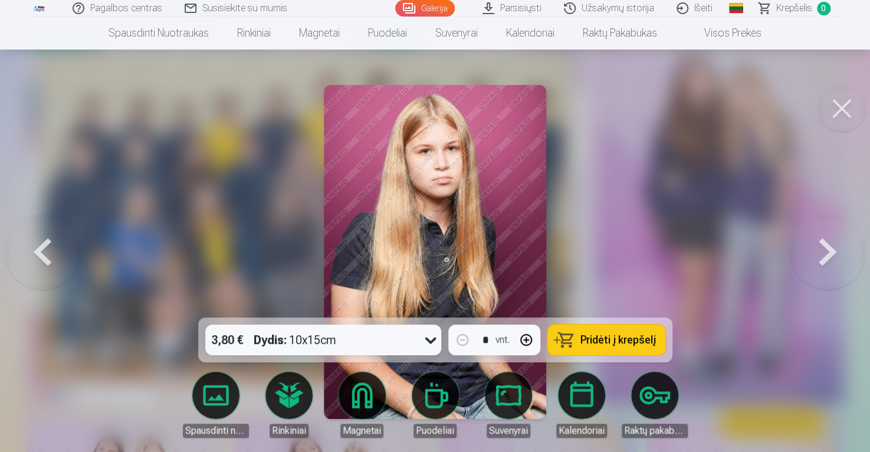
click at [821, 247] on button at bounding box center [826, 251] width 75 height 107
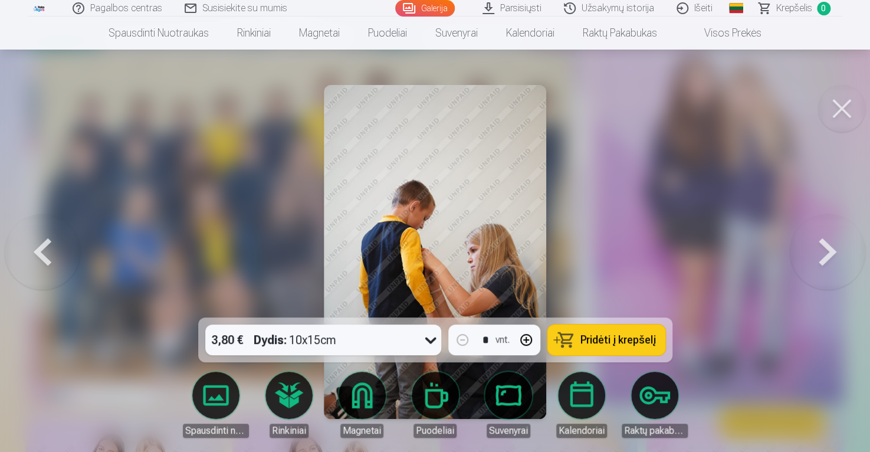
click at [820, 247] on button at bounding box center [826, 251] width 75 height 107
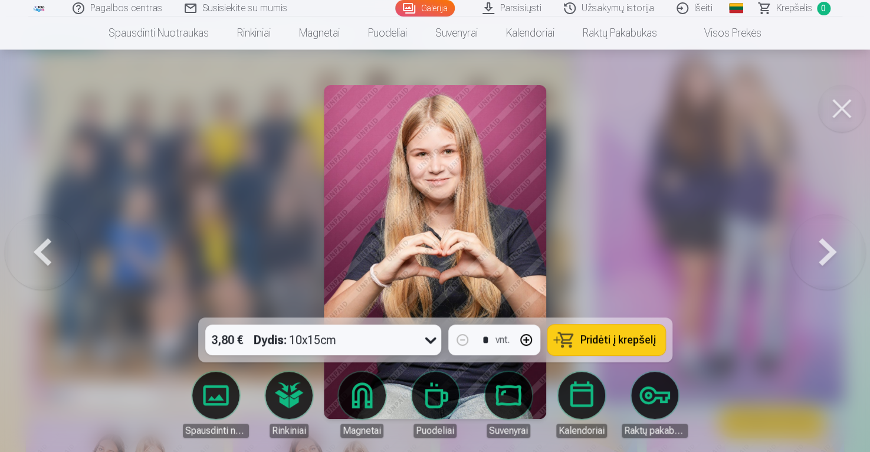
click at [812, 247] on button at bounding box center [826, 251] width 75 height 107
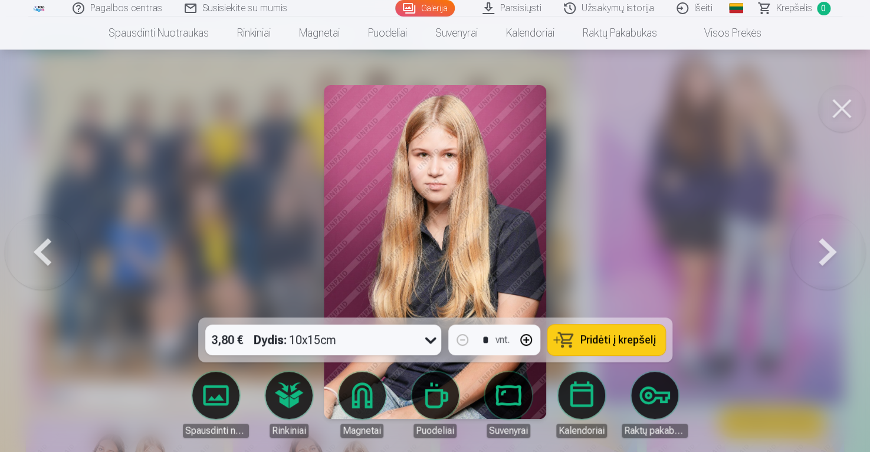
click at [809, 246] on button at bounding box center [826, 251] width 75 height 107
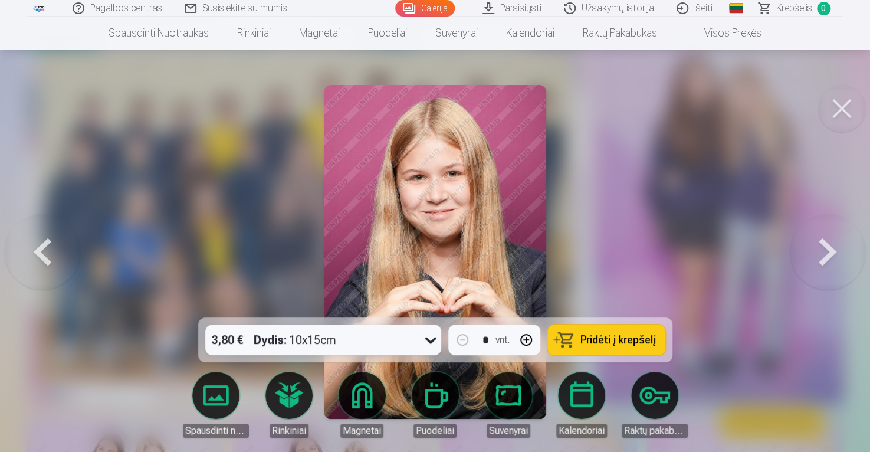
click at [809, 246] on button at bounding box center [826, 251] width 75 height 107
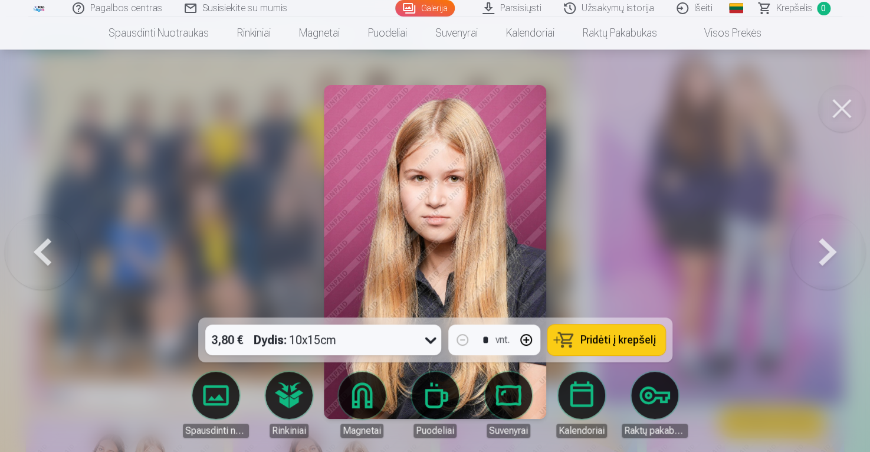
click at [807, 243] on button at bounding box center [826, 251] width 75 height 107
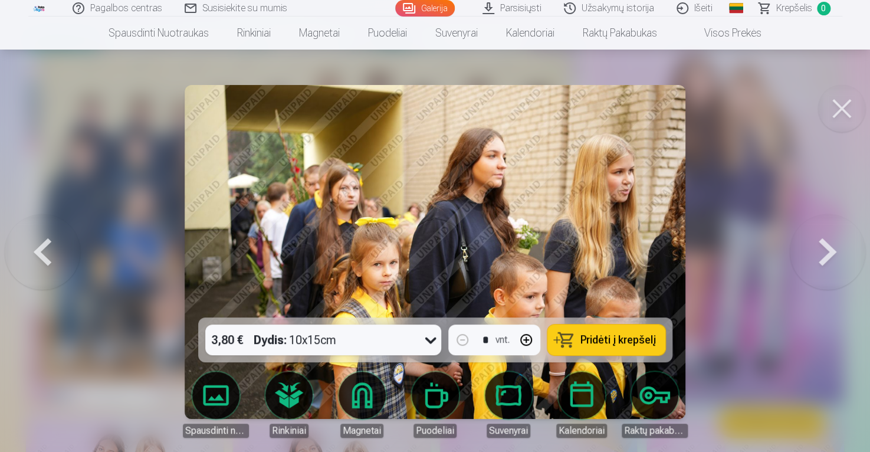
click at [834, 252] on button at bounding box center [826, 251] width 75 height 107
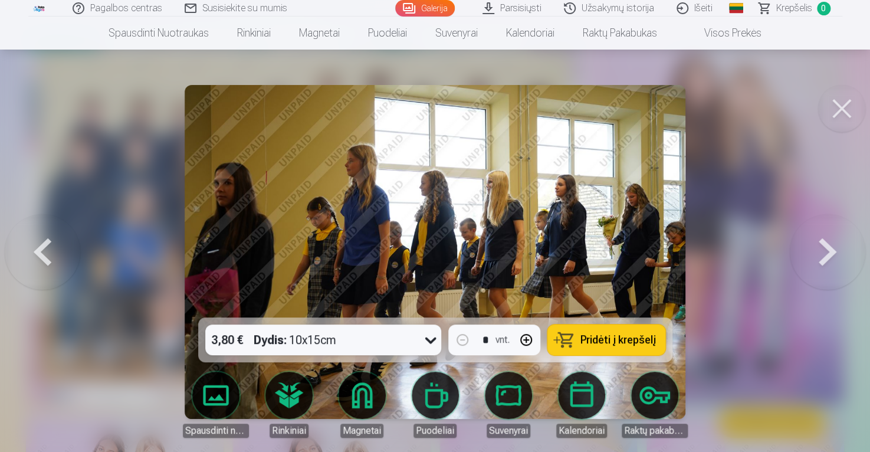
click at [835, 255] on button at bounding box center [826, 251] width 75 height 107
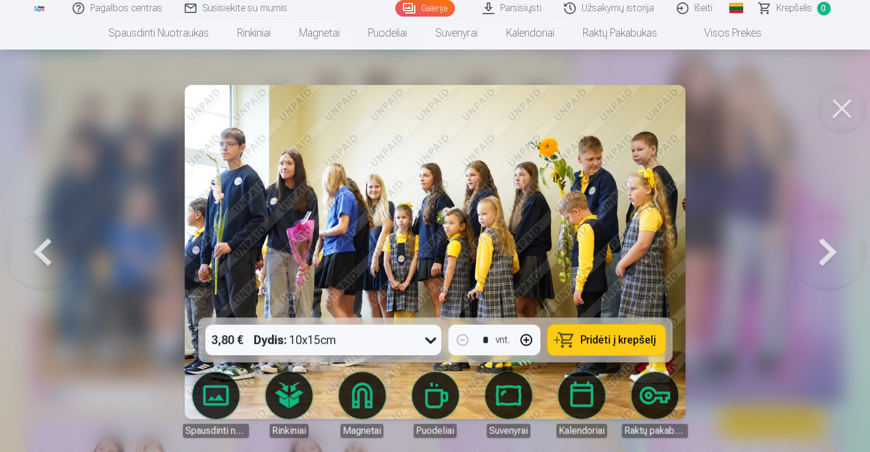
click at [817, 252] on button at bounding box center [826, 251] width 75 height 107
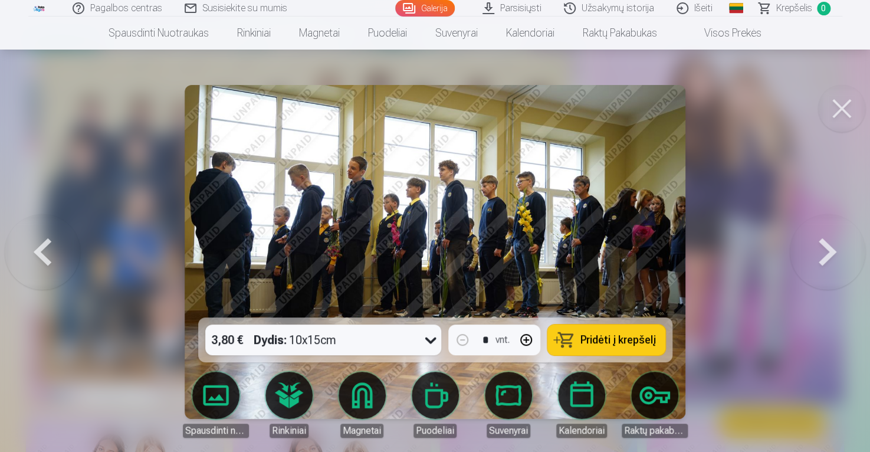
click at [813, 248] on button at bounding box center [826, 251] width 75 height 107
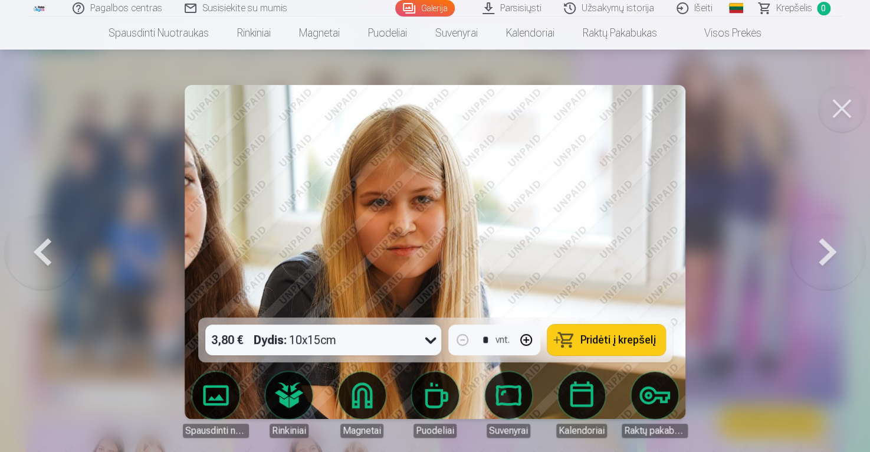
click at [811, 244] on button at bounding box center [826, 251] width 75 height 107
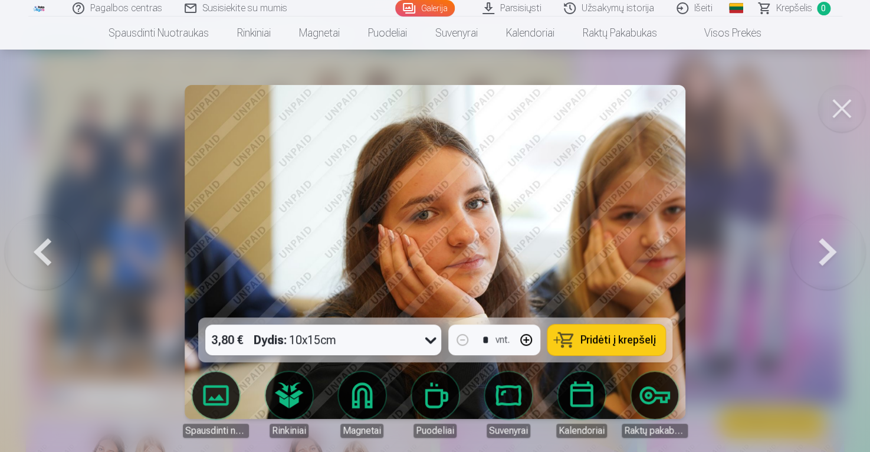
click at [810, 243] on button at bounding box center [826, 251] width 75 height 107
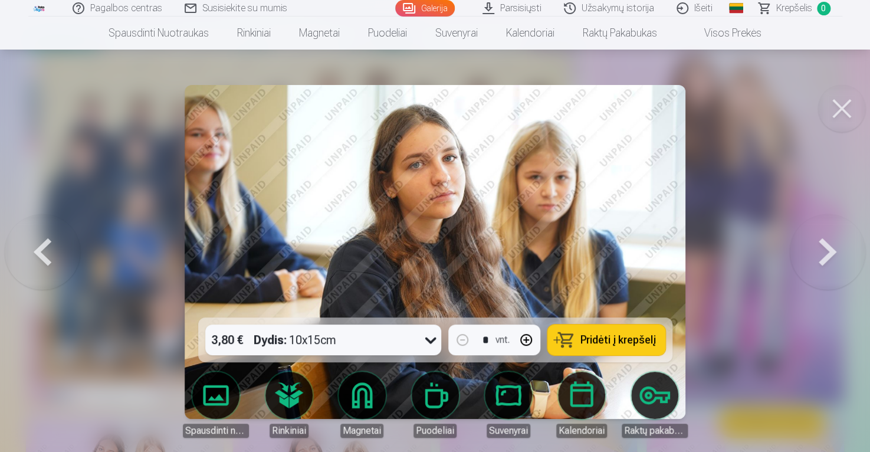
click at [827, 253] on button at bounding box center [826, 251] width 75 height 107
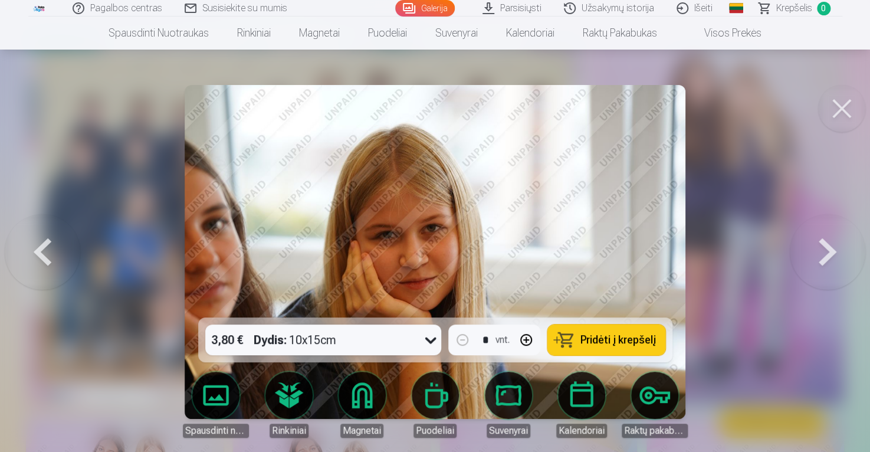
click at [824, 246] on button at bounding box center [826, 251] width 75 height 107
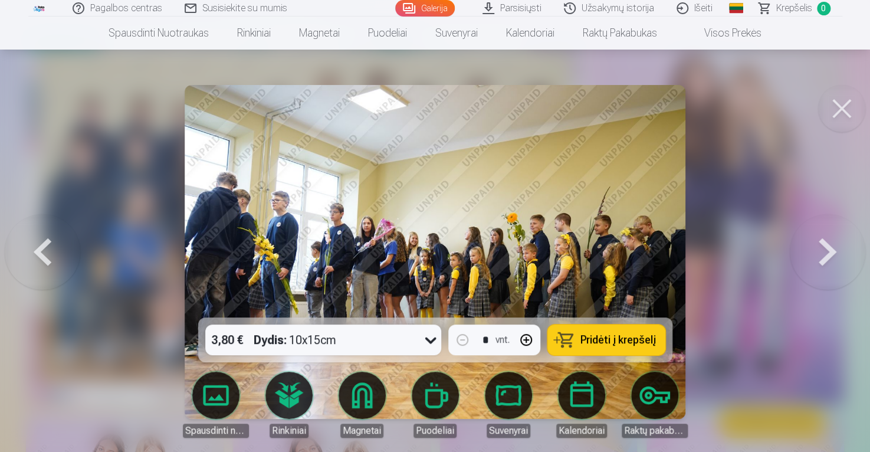
click at [824, 239] on button at bounding box center [826, 251] width 75 height 107
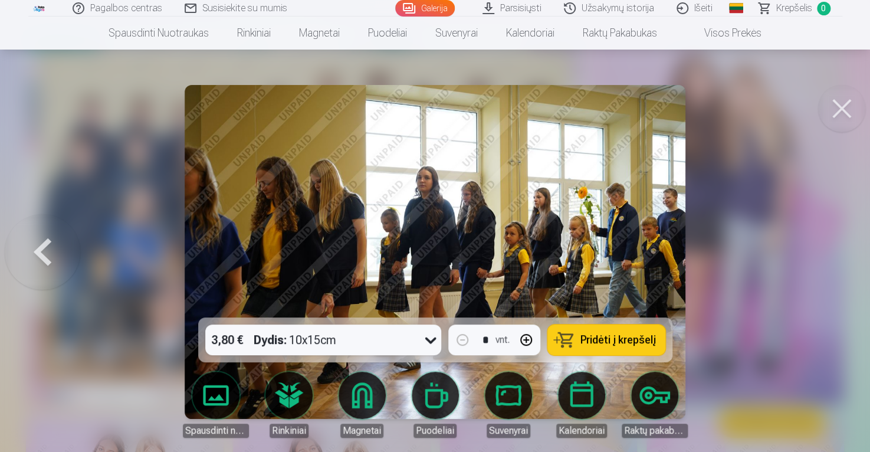
click at [824, 236] on div at bounding box center [435, 226] width 870 height 452
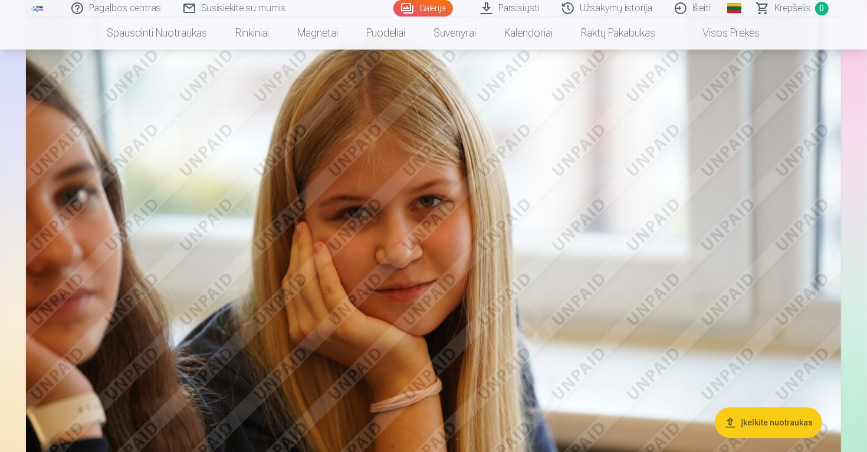
scroll to position [13167, 0]
